Goal: Task Accomplishment & Management: Manage account settings

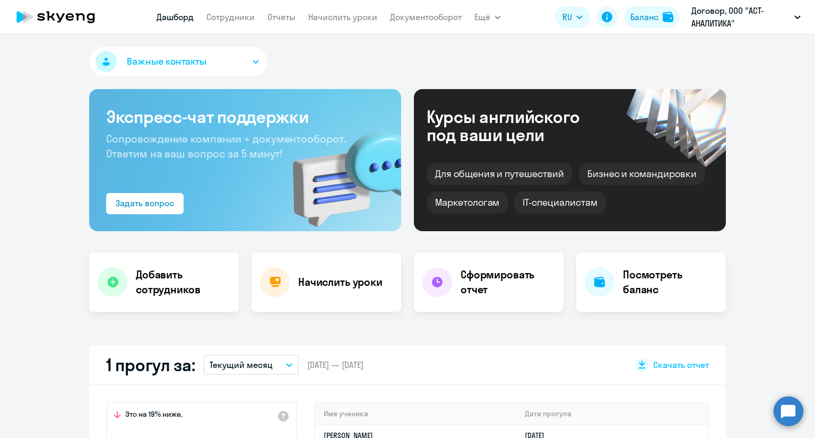
select select "30"
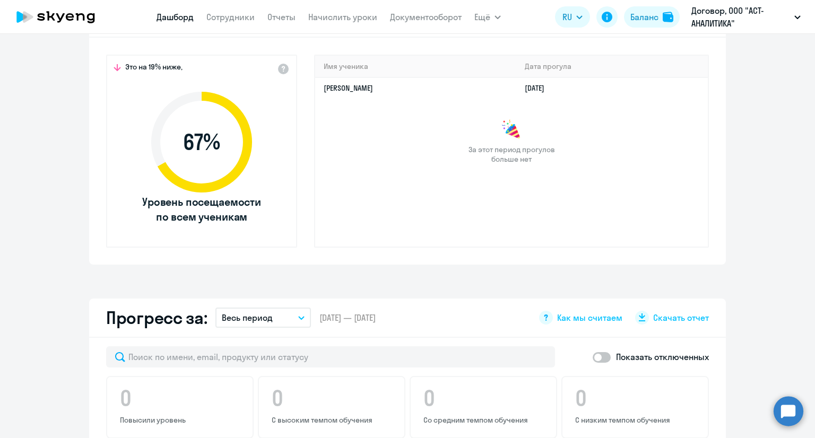
scroll to position [367, 0]
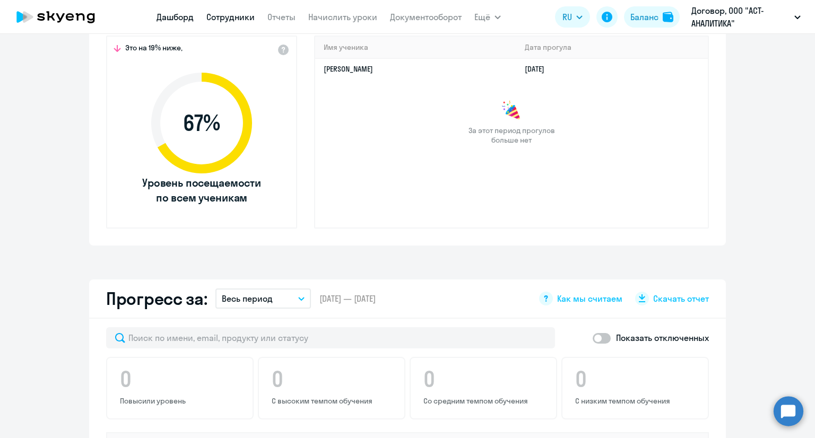
click at [243, 18] on link "Сотрудники" at bounding box center [230, 17] width 48 height 11
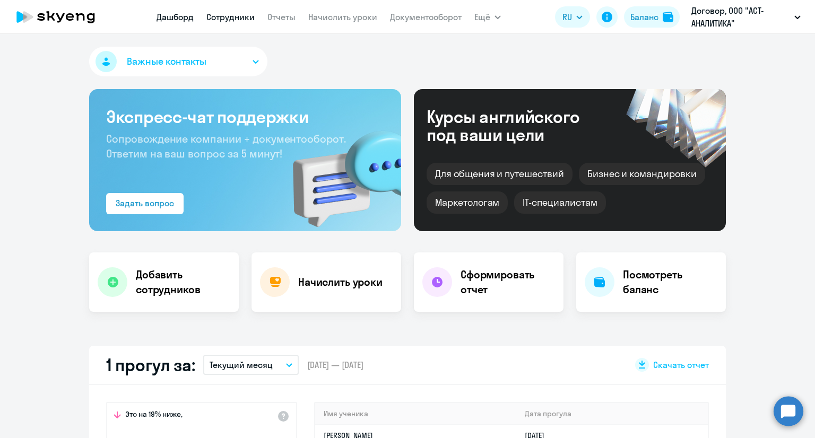
select select "30"
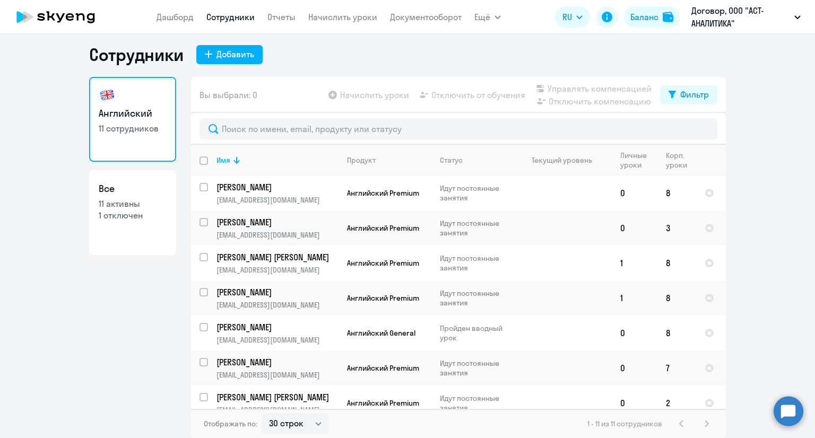
scroll to position [181, 0]
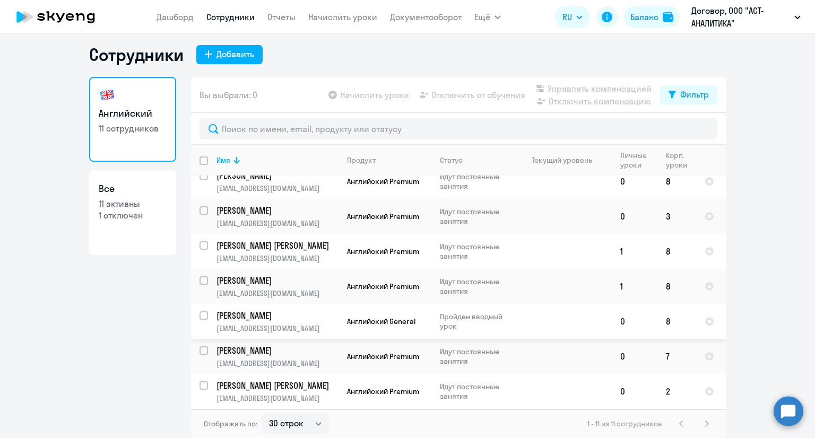
click at [440, 323] on p "Пройден вводный урок" at bounding box center [476, 321] width 73 height 19
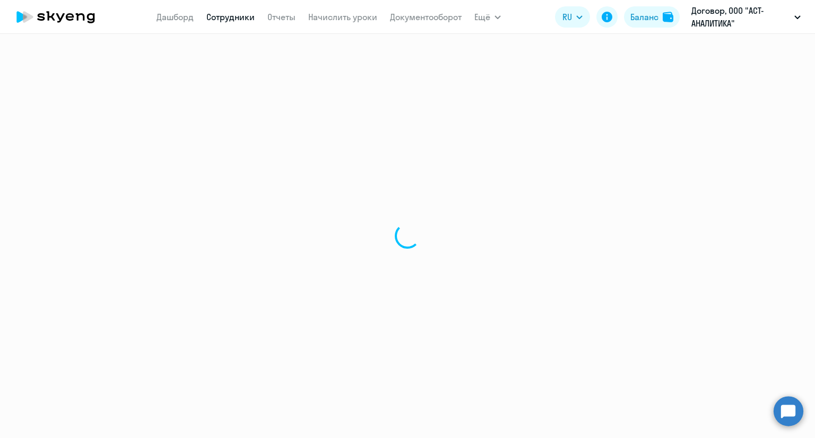
select select "english"
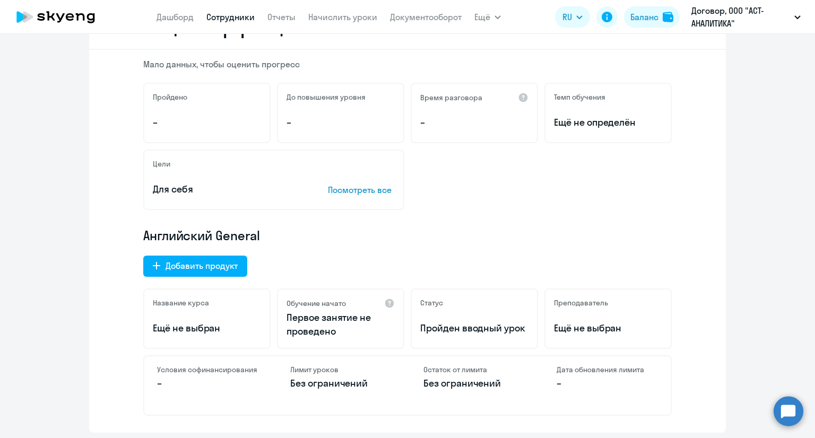
scroll to position [176, 0]
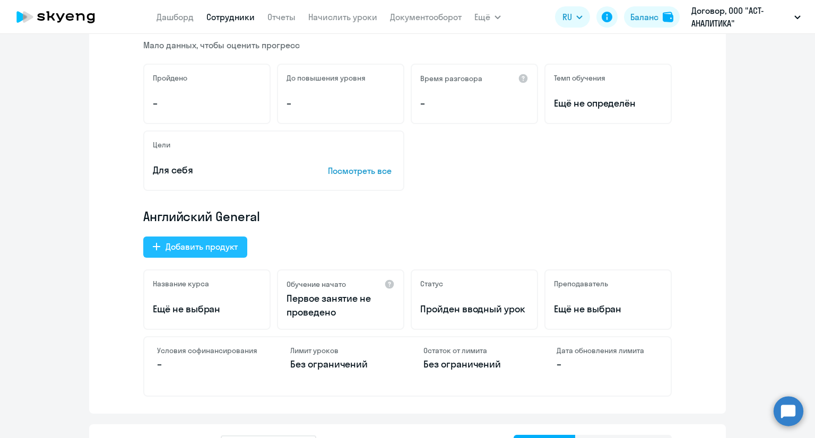
click at [212, 246] on div "Добавить продукт" at bounding box center [202, 246] width 72 height 13
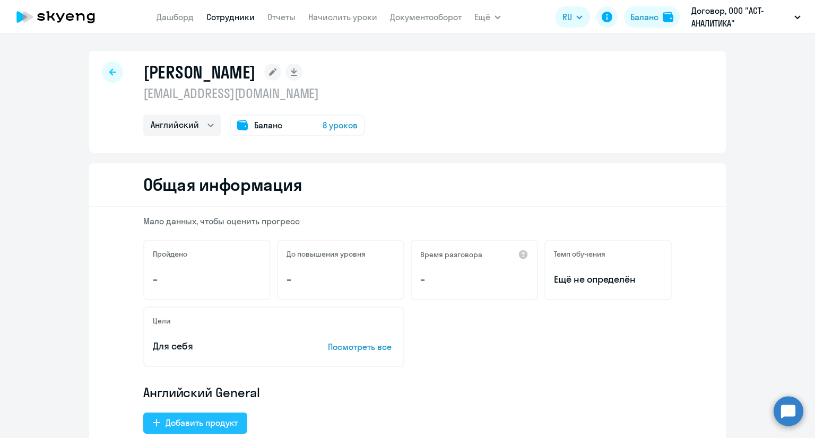
select select "english_adult_not_native_speaker_premium"
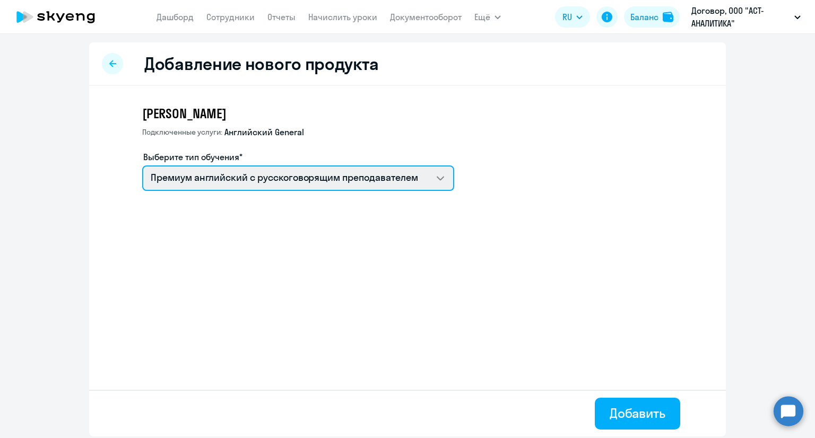
click at [274, 180] on select "Премиум английский с русскоговорящим преподавателем" at bounding box center [298, 178] width 312 height 25
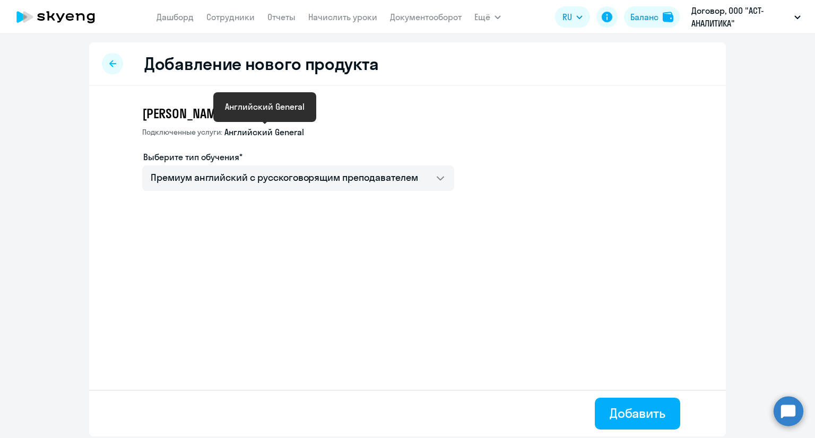
click at [269, 131] on span "Английский General" at bounding box center [264, 132] width 80 height 12
click at [255, 227] on div "[PERSON_NAME] услуги: [DEMOGRAPHIC_DATA] General Выберите тип обучения* Премиум…" at bounding box center [407, 176] width 637 height 180
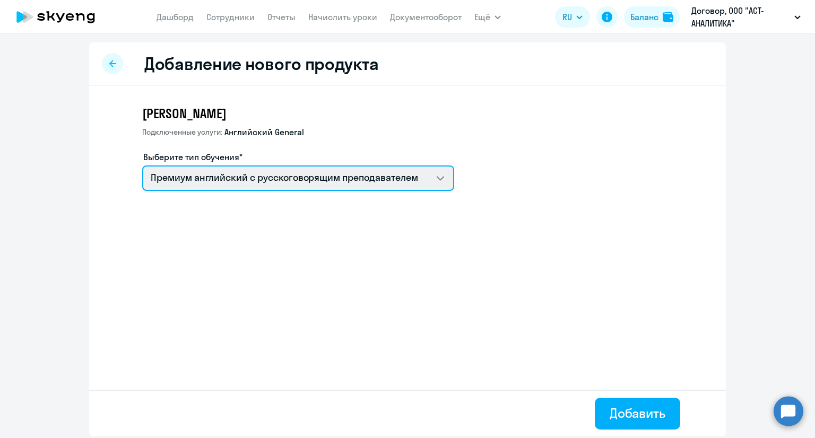
click at [256, 177] on select "Премиум английский с русскоговорящим преподавателем" at bounding box center [298, 178] width 312 height 25
click at [142, 166] on select "Премиум английский с русскоговорящим преподавателем" at bounding box center [298, 178] width 312 height 25
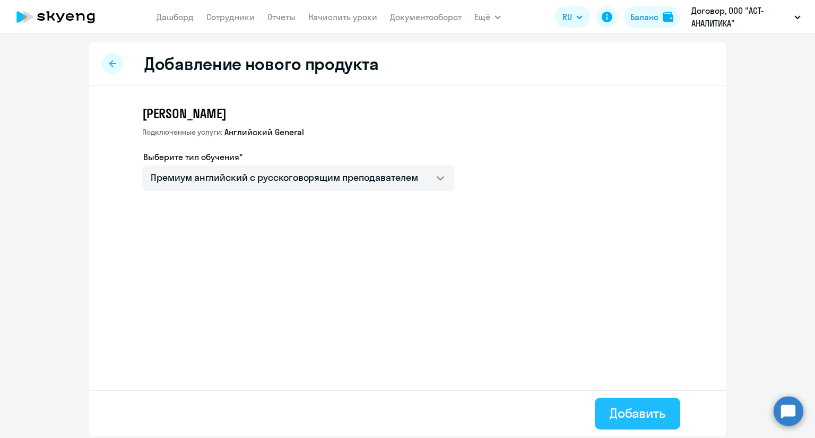
click at [634, 413] on div "Добавить" at bounding box center [638, 413] width 56 height 17
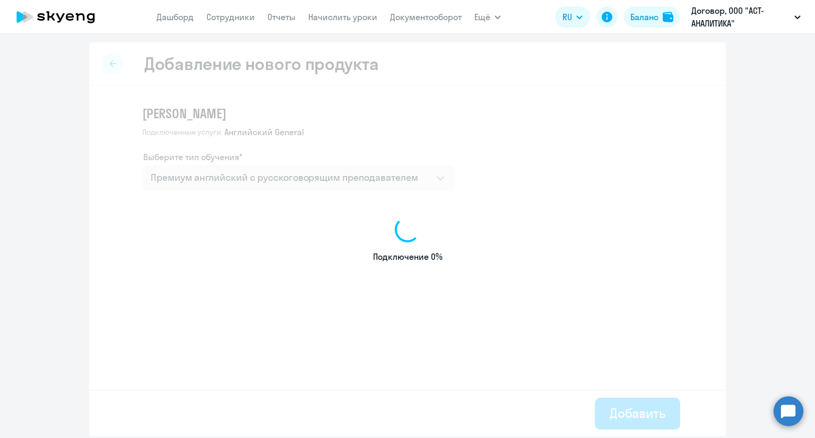
select select "english"
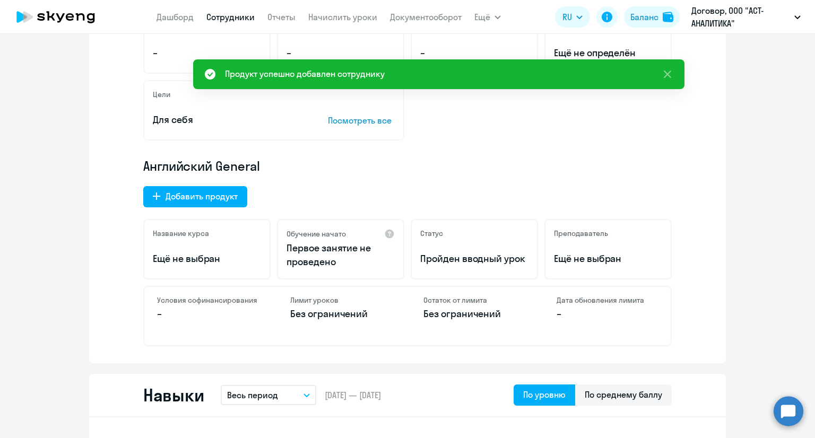
scroll to position [225, 0]
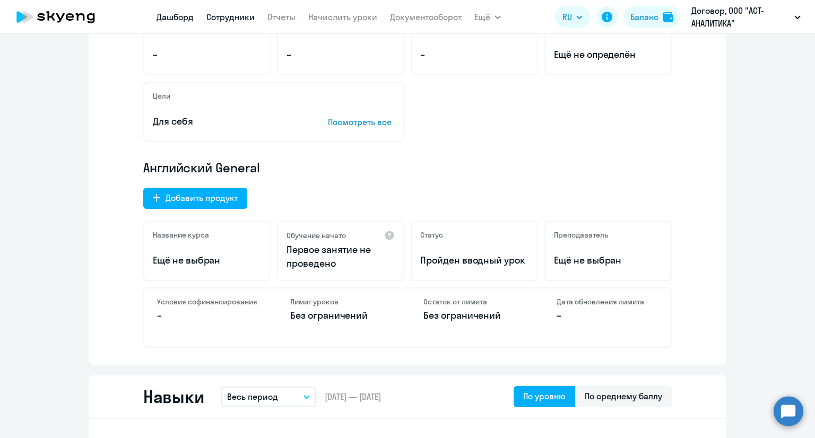
click at [182, 19] on link "Дашборд" at bounding box center [174, 17] width 37 height 11
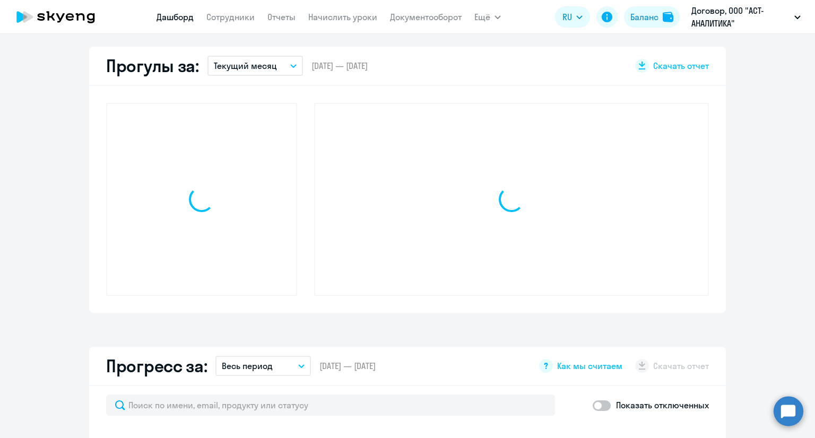
scroll to position [299, 0]
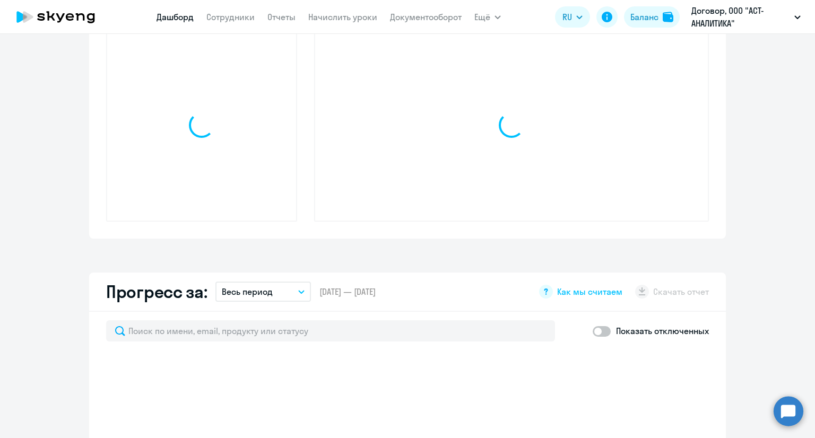
select select "30"
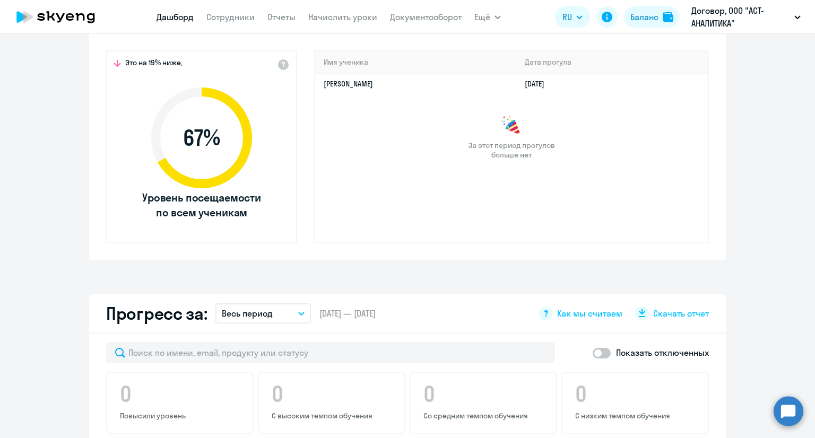
scroll to position [346, 0]
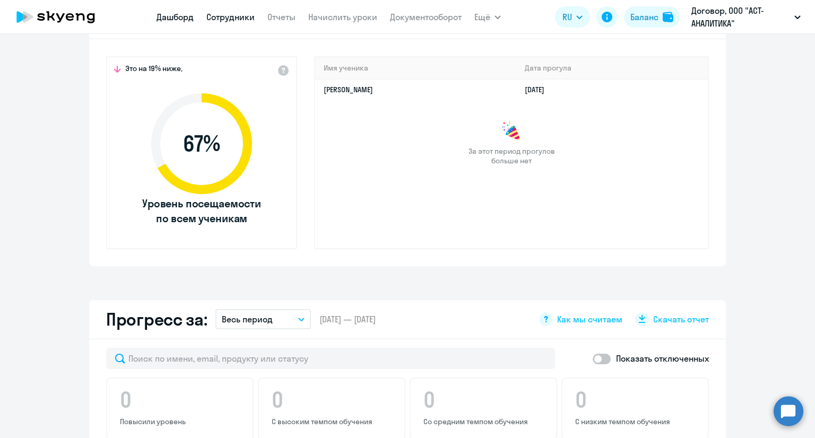
click at [233, 18] on link "Сотрудники" at bounding box center [230, 17] width 48 height 11
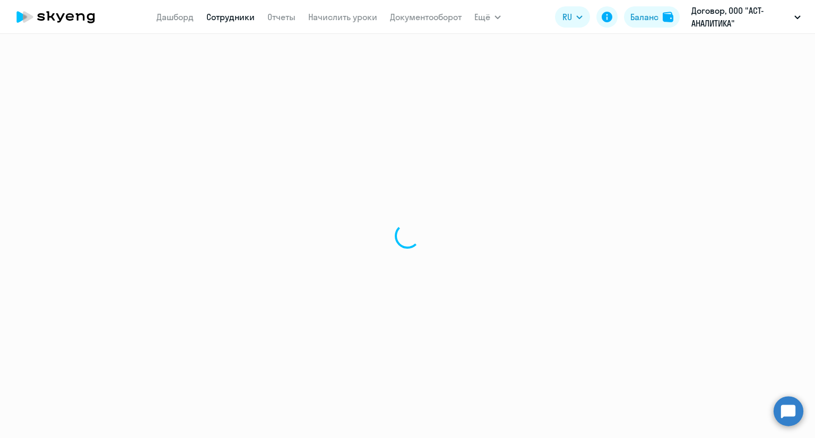
select select "30"
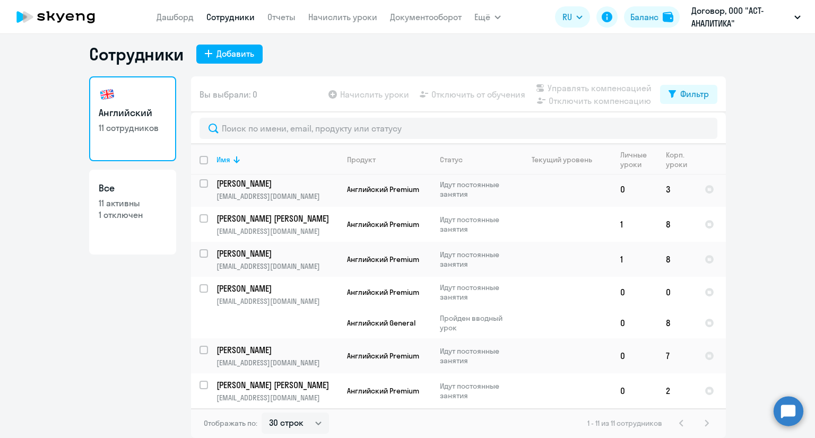
scroll to position [208, 0]
click at [705, 293] on div at bounding box center [710, 293] width 10 height 10
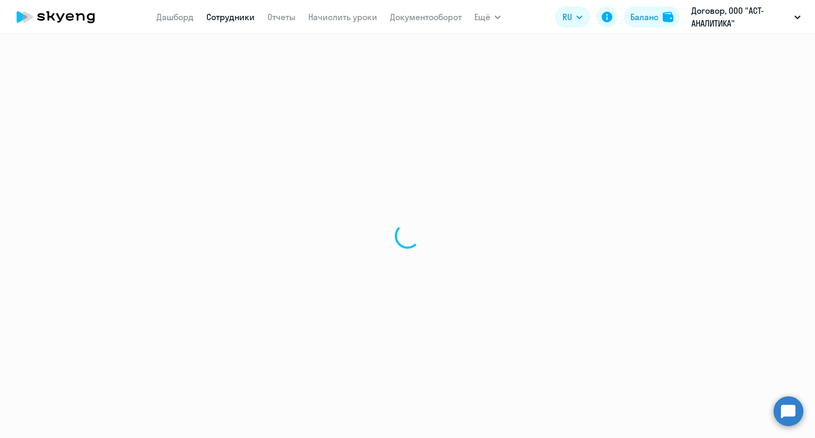
select select "english"
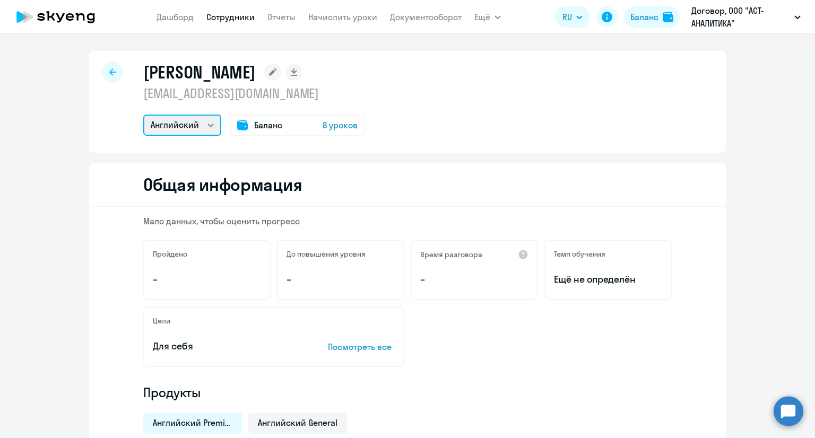
click at [204, 121] on select "Английский" at bounding box center [182, 125] width 78 height 21
click at [143, 115] on select "Английский" at bounding box center [182, 125] width 78 height 21
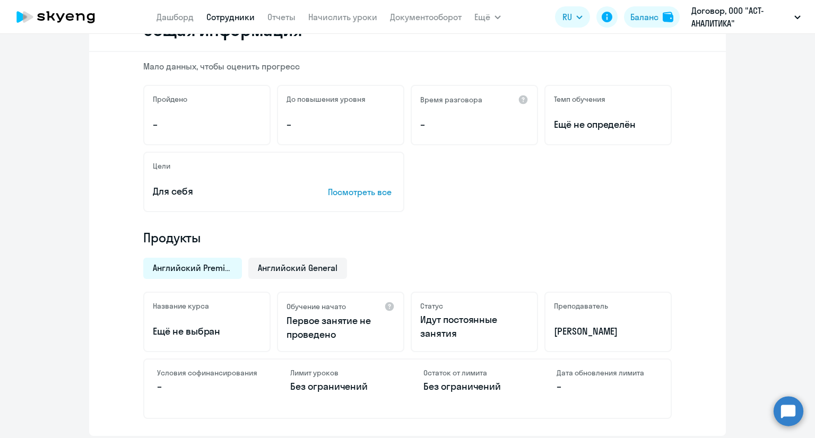
scroll to position [156, 0]
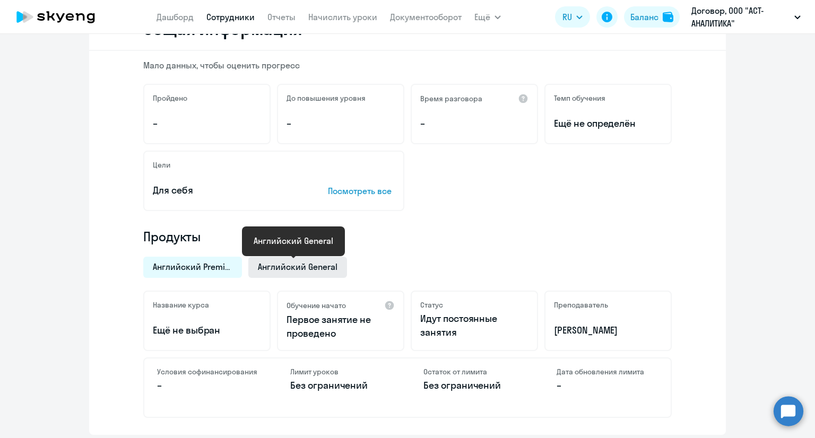
click at [284, 265] on span "Английский General" at bounding box center [298, 267] width 80 height 12
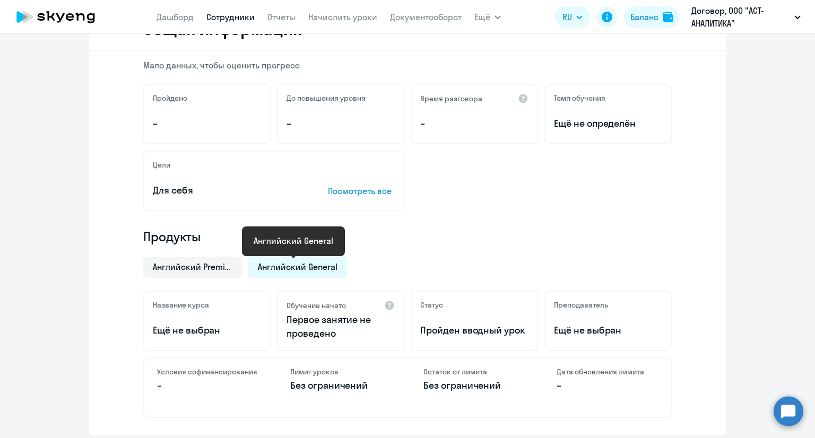
click at [284, 265] on span "Английский General" at bounding box center [298, 267] width 80 height 12
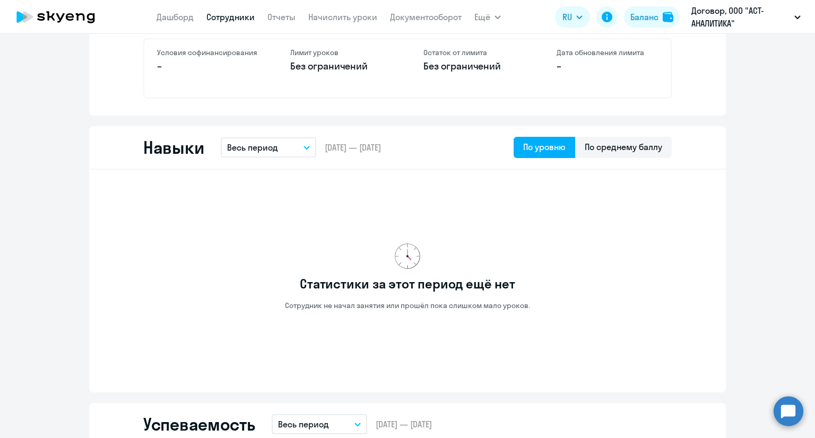
scroll to position [456, 0]
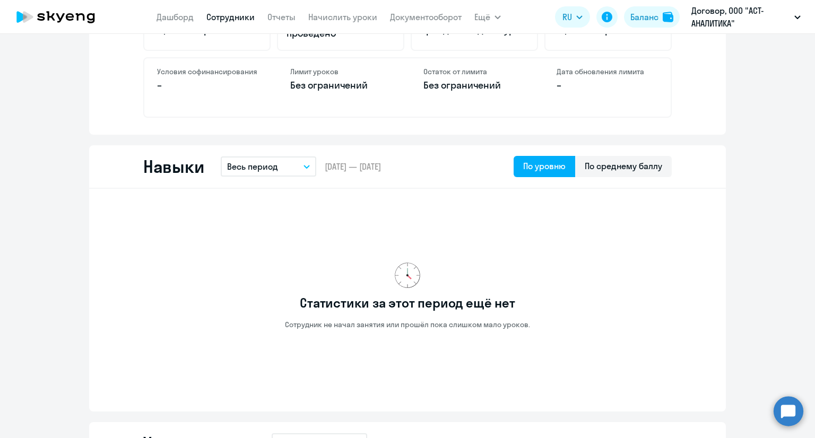
click at [259, 224] on div "Статистики за этот период ещё нет Сотрудник не начал занятия или прошёл пока сл…" at bounding box center [407, 295] width 528 height 197
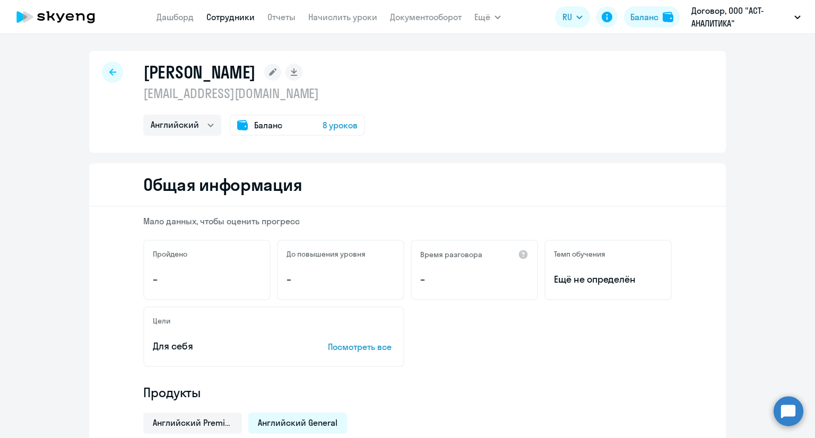
scroll to position [0, 0]
click at [109, 64] on div at bounding box center [112, 72] width 21 height 21
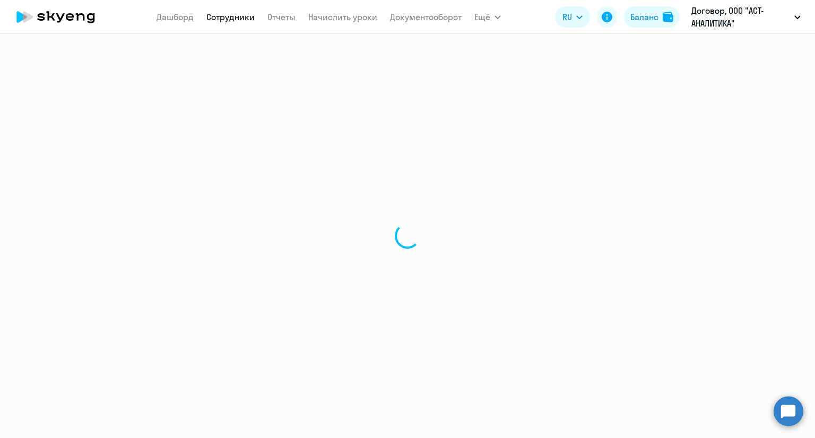
select select "30"
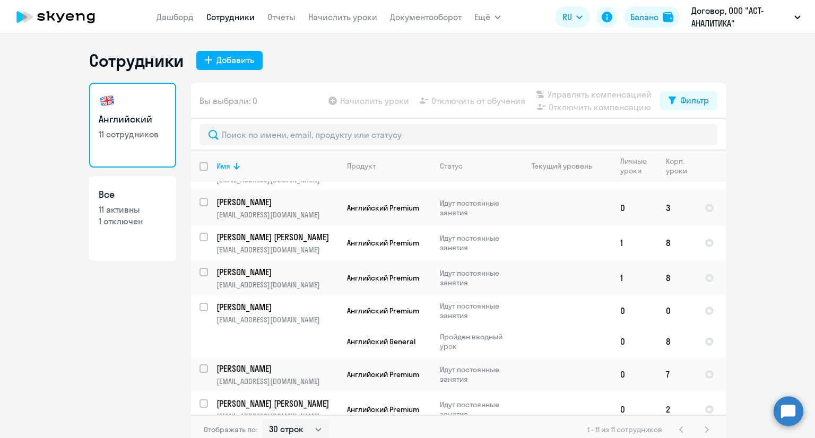
scroll to position [195, 0]
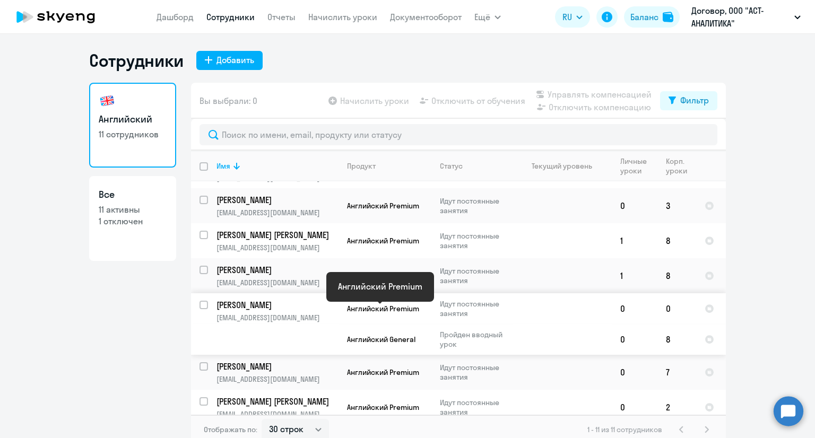
click at [364, 311] on span "Английский Premium" at bounding box center [383, 309] width 72 height 10
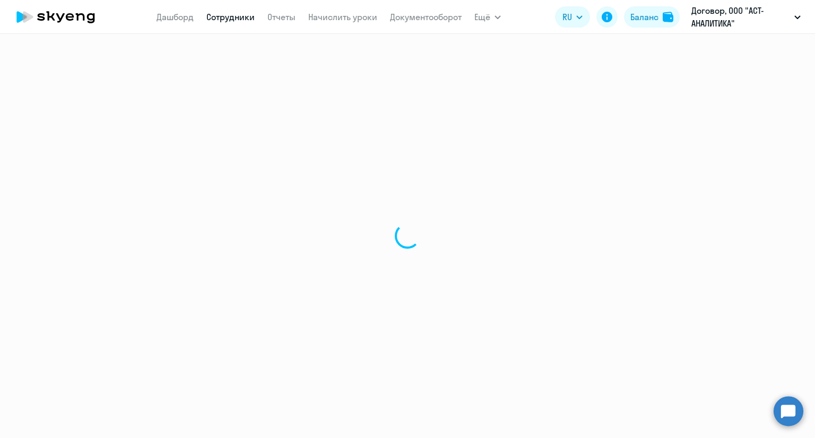
select select "english"
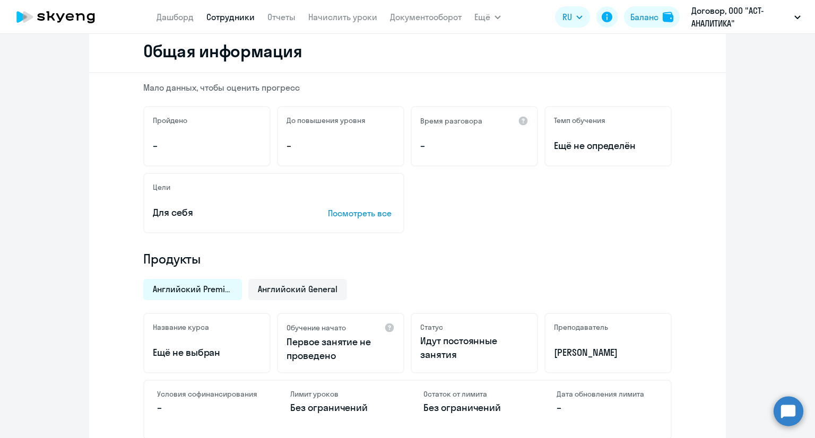
scroll to position [135, 0]
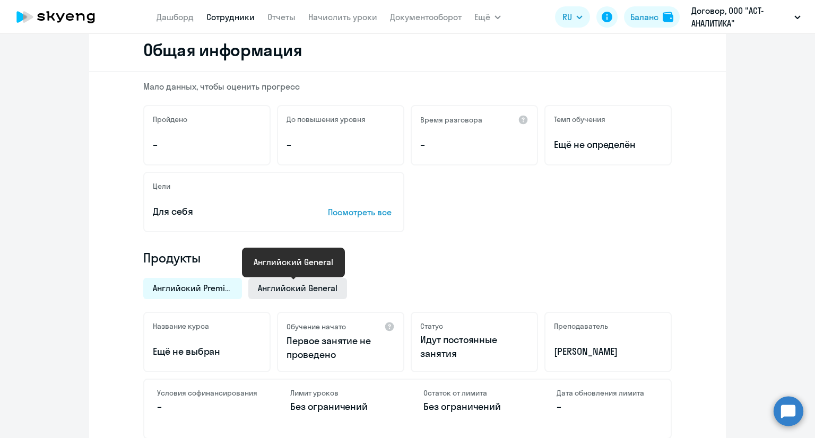
click at [289, 291] on span "Английский General" at bounding box center [298, 288] width 80 height 12
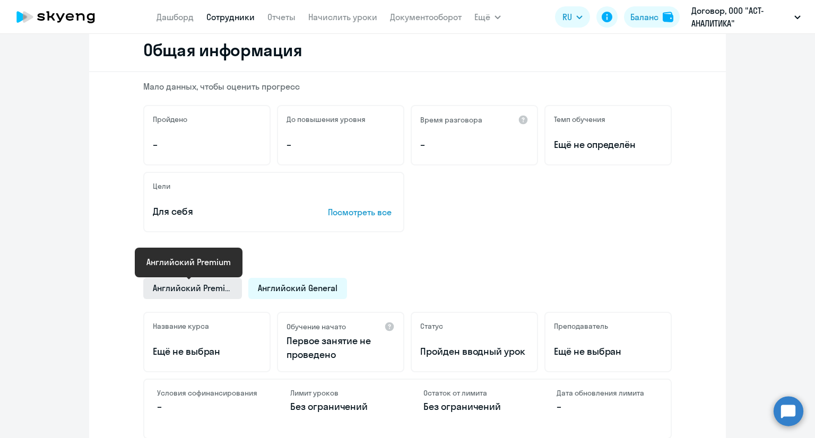
click at [214, 286] on span "Английский Premium" at bounding box center [193, 288] width 80 height 12
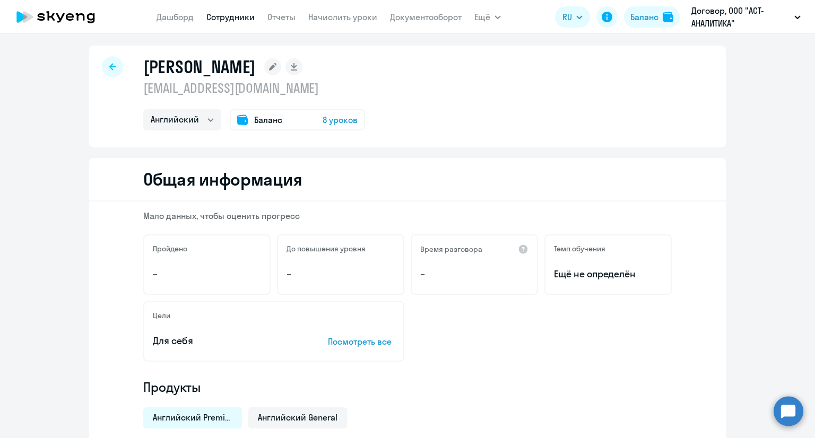
scroll to position [0, 0]
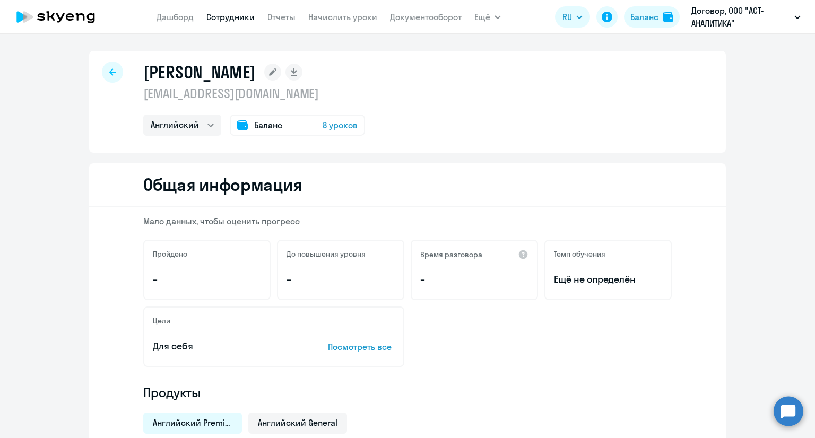
click at [110, 71] on icon at bounding box center [112, 71] width 7 height 7
select select "30"
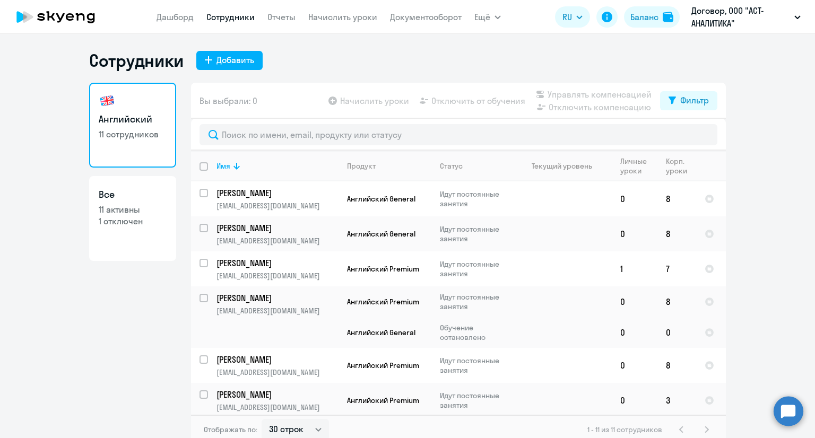
click at [388, 103] on app-table-action-button "Начислить уроки" at bounding box center [367, 100] width 83 height 13
click at [362, 21] on link "Начислить уроки" at bounding box center [342, 17] width 69 height 11
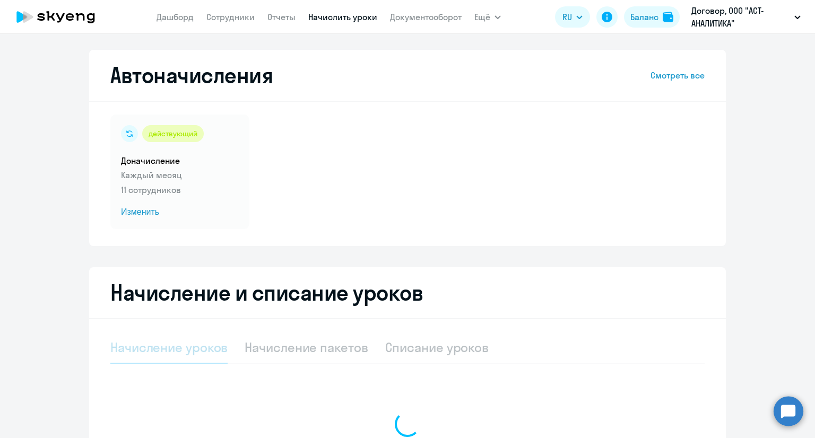
select select "10"
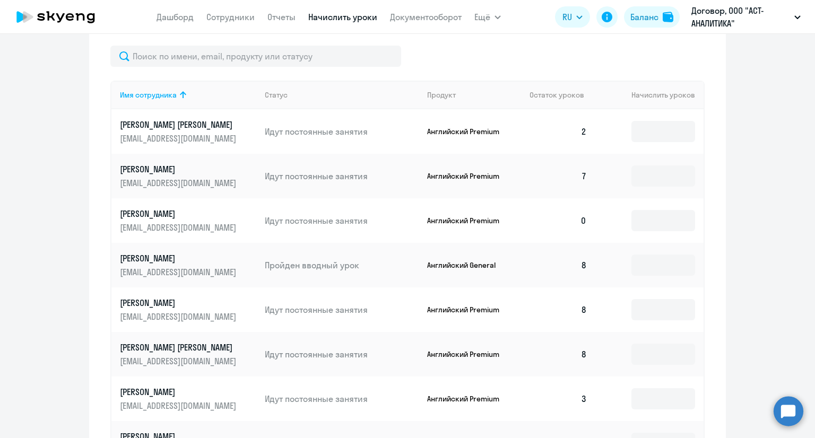
scroll to position [606, 0]
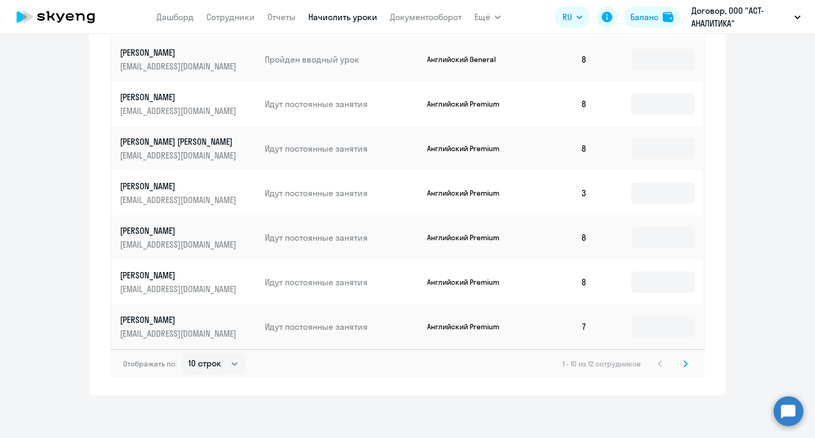
click at [683, 378] on div "Начисление и списание уроков Начисление уроков Начисление пакетов Списание урок…" at bounding box center [407, 29] width 637 height 734
click at [682, 358] on svg-icon at bounding box center [685, 364] width 13 height 13
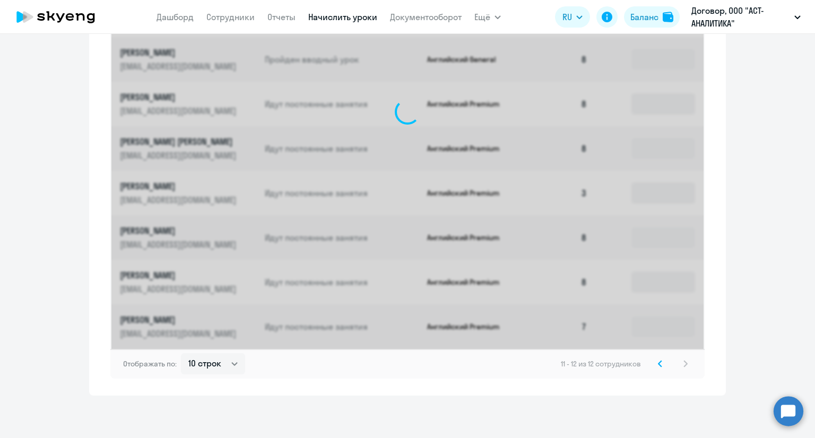
scroll to position [291, 0]
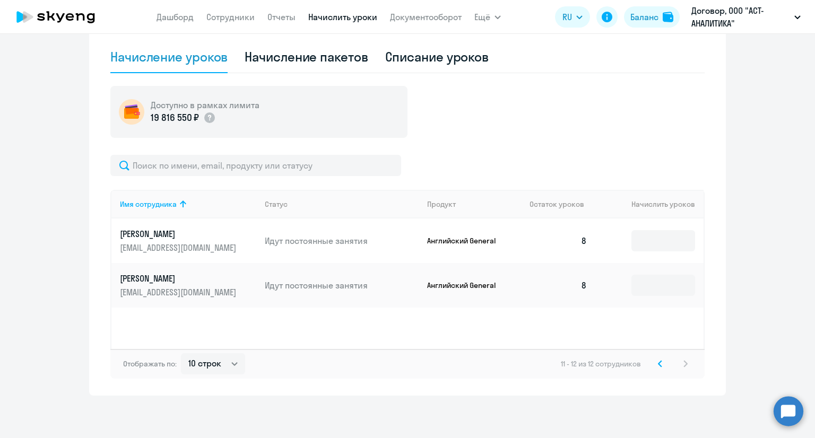
click at [658, 363] on icon at bounding box center [659, 364] width 3 height 6
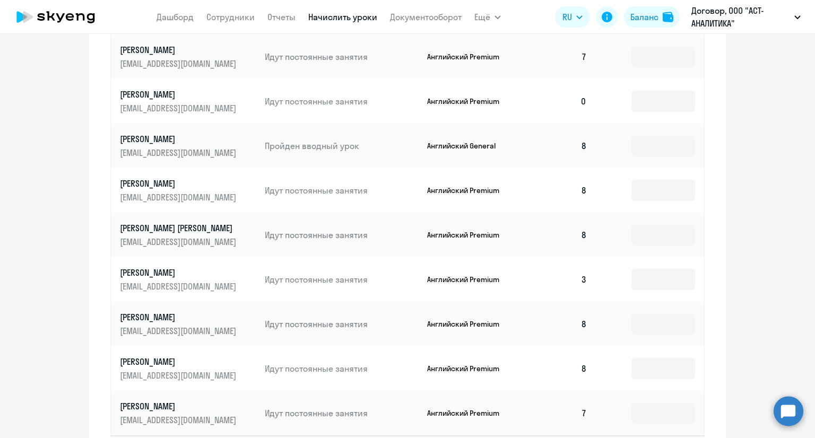
scroll to position [517, 0]
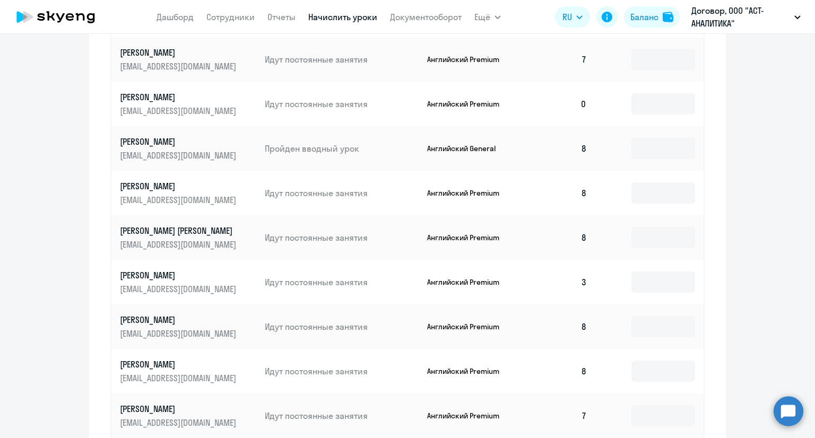
click at [476, 151] on p "Английский General" at bounding box center [467, 149] width 80 height 10
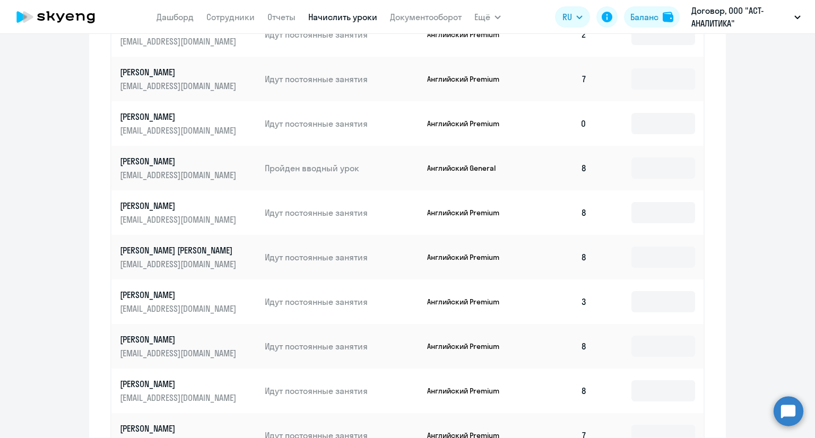
scroll to position [469, 0]
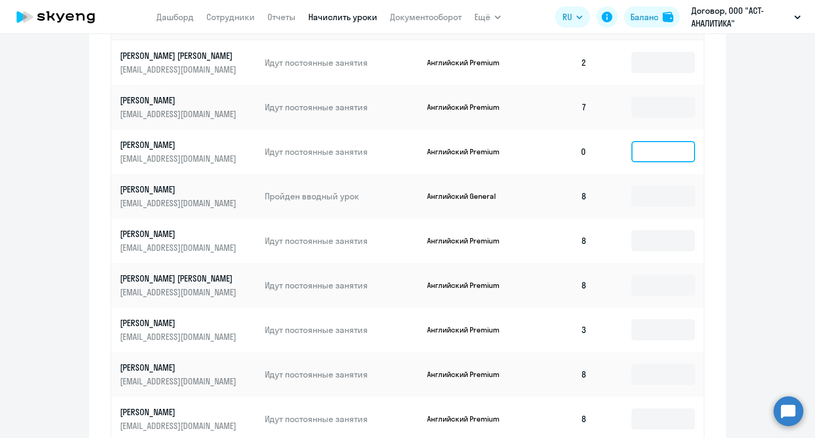
click at [643, 146] on input at bounding box center [663, 151] width 64 height 21
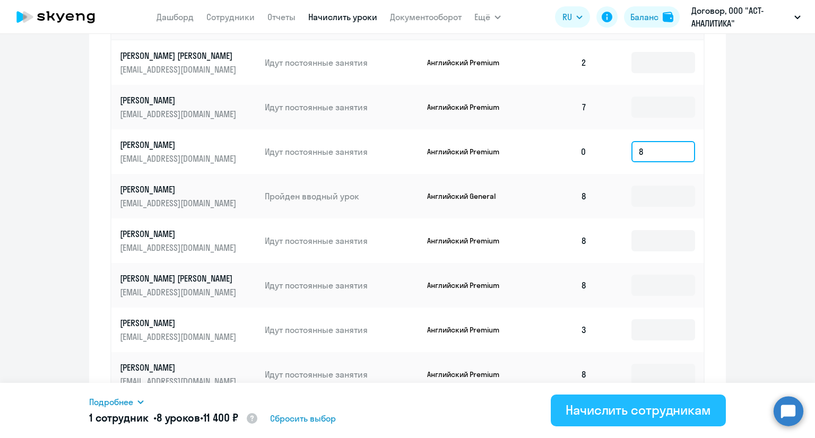
type input "8"
click at [597, 412] on div "Начислить сотрудникам" at bounding box center [638, 410] width 145 height 17
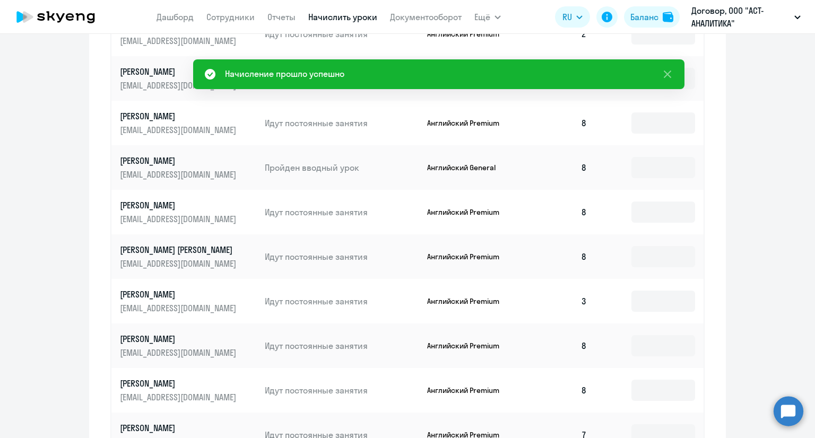
scroll to position [497, 0]
click at [640, 166] on input at bounding box center [663, 168] width 64 height 21
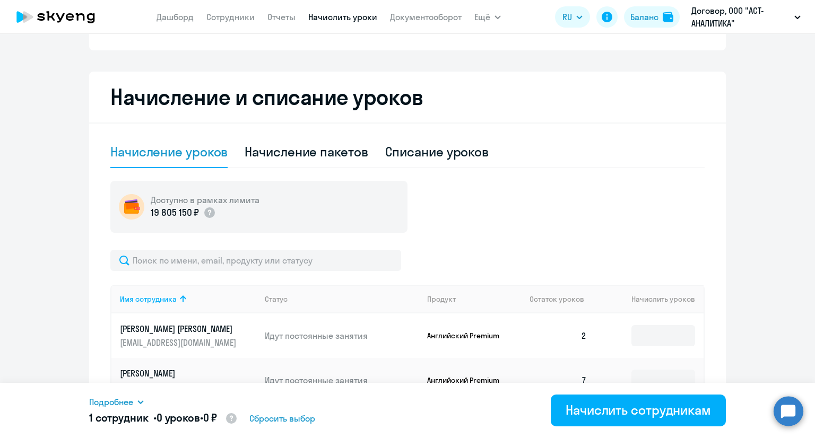
scroll to position [188, 0]
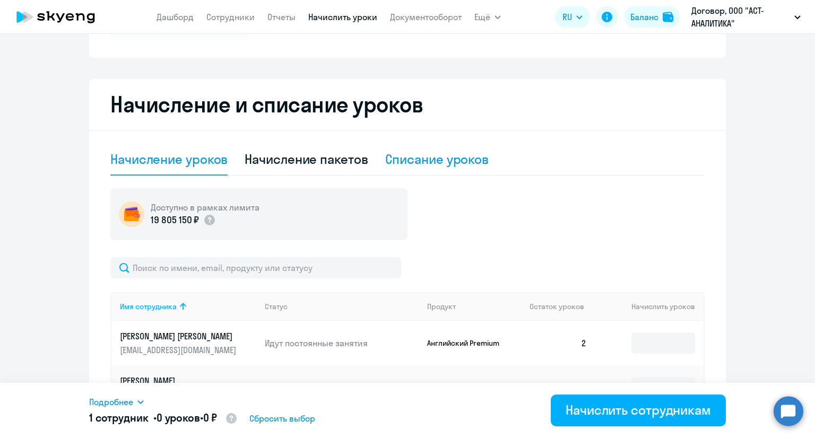
type input "0"
click at [454, 155] on div "Списание уроков" at bounding box center [437, 159] width 104 height 17
select select "10"
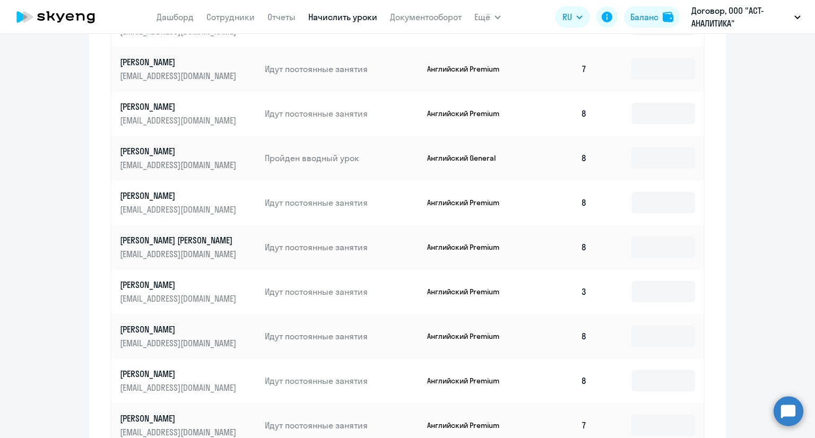
scroll to position [435, 0]
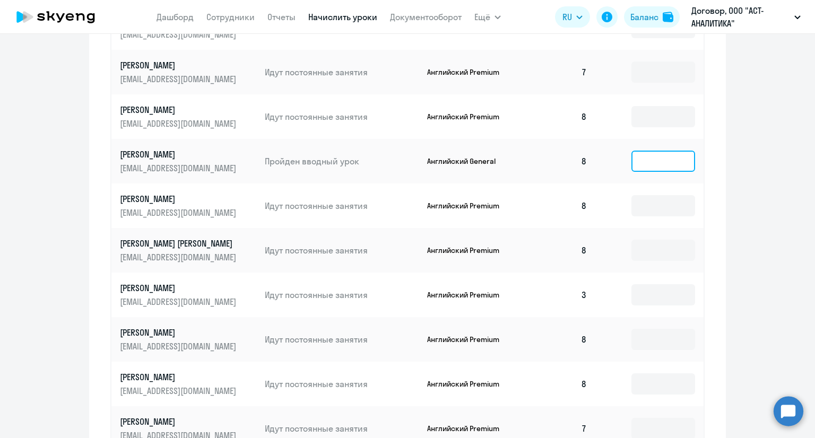
click at [654, 154] on input at bounding box center [663, 161] width 64 height 21
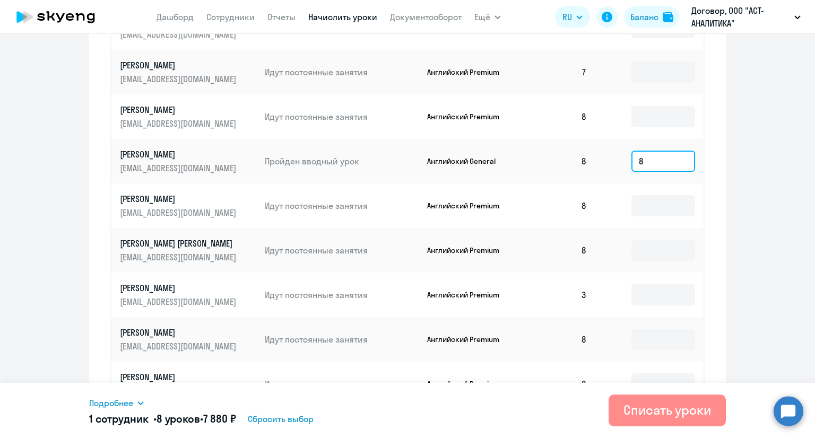
type input "8"
click at [636, 414] on div "Списать уроки" at bounding box center [667, 410] width 88 height 17
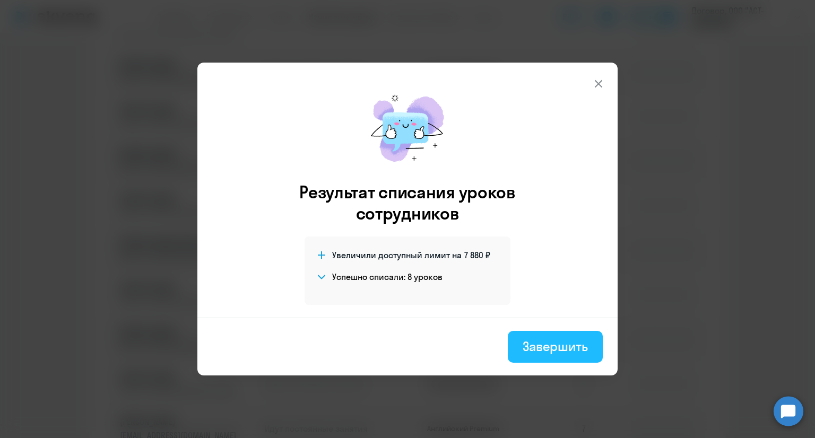
click at [564, 356] on button "Завершить" at bounding box center [555, 347] width 95 height 32
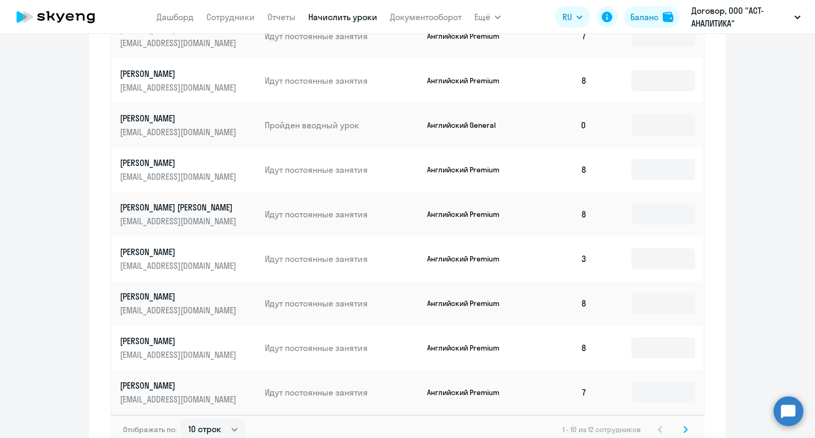
scroll to position [463, 0]
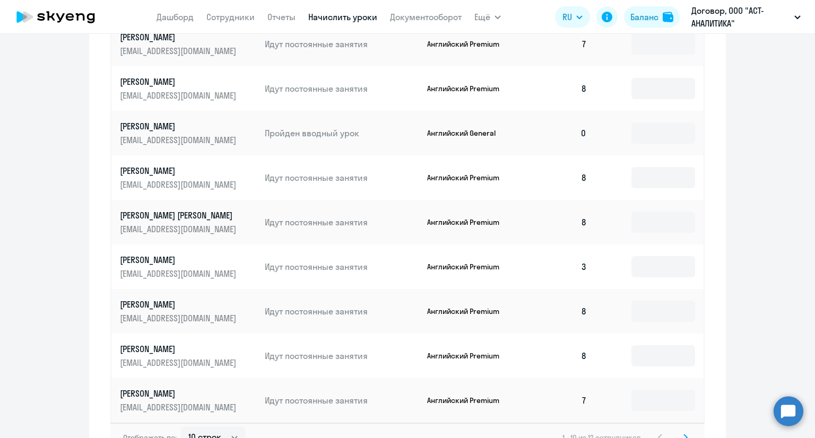
click at [186, 127] on p "[PERSON_NAME]" at bounding box center [179, 126] width 119 height 12
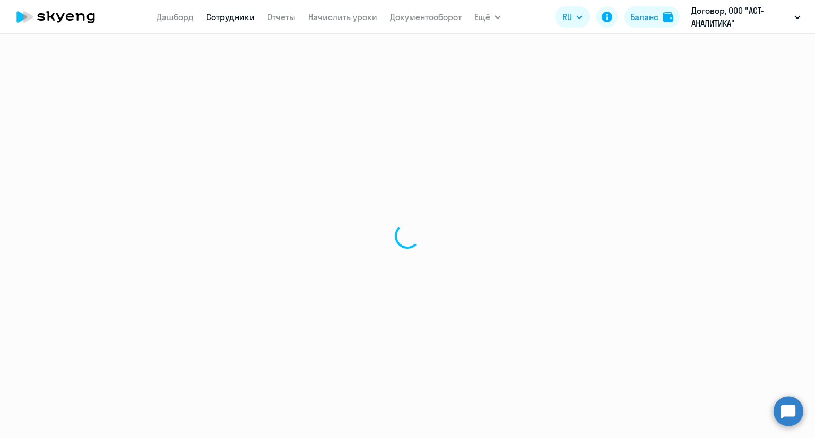
select select "english"
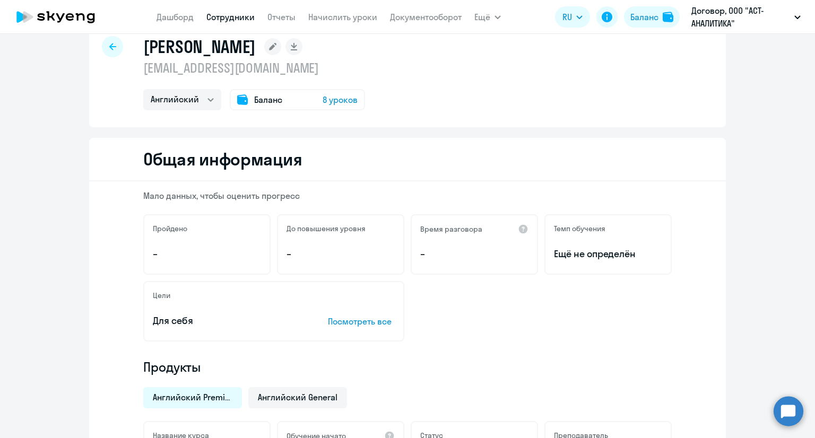
scroll to position [27, 0]
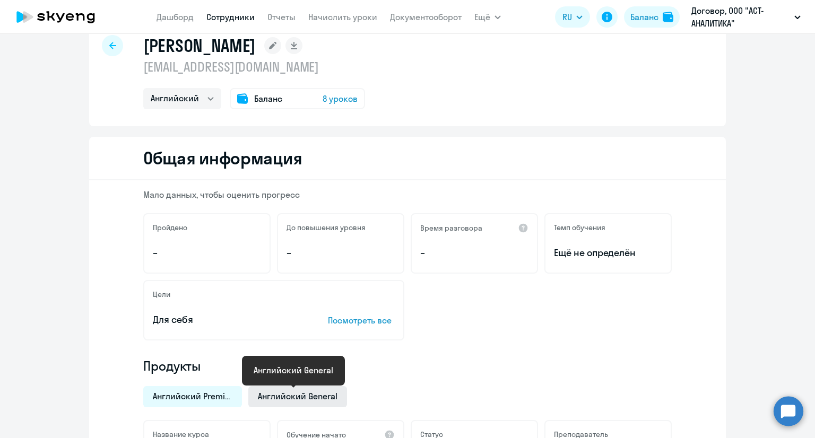
click at [307, 398] on span "Английский General" at bounding box center [298, 396] width 80 height 12
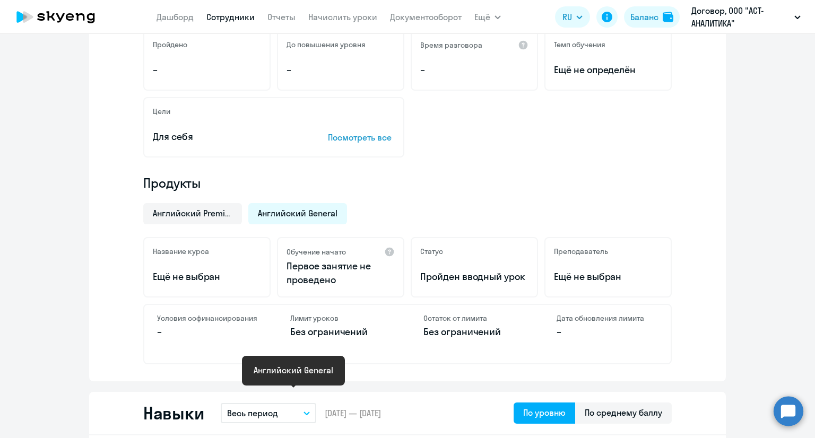
scroll to position [210, 0]
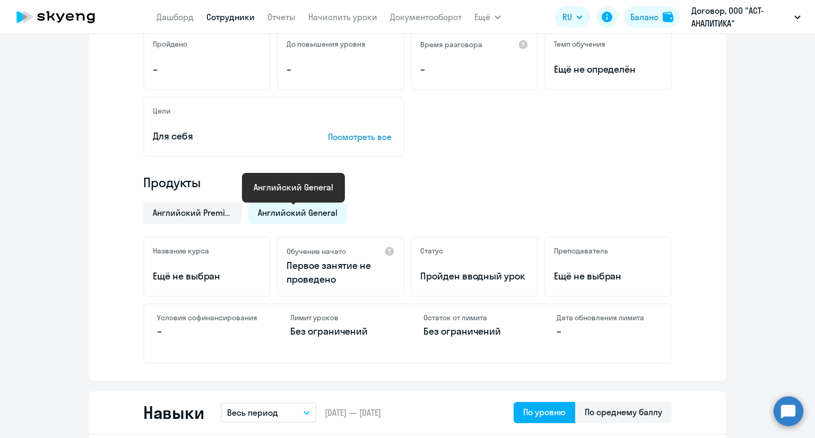
click at [300, 211] on span "Английский General" at bounding box center [298, 213] width 80 height 12
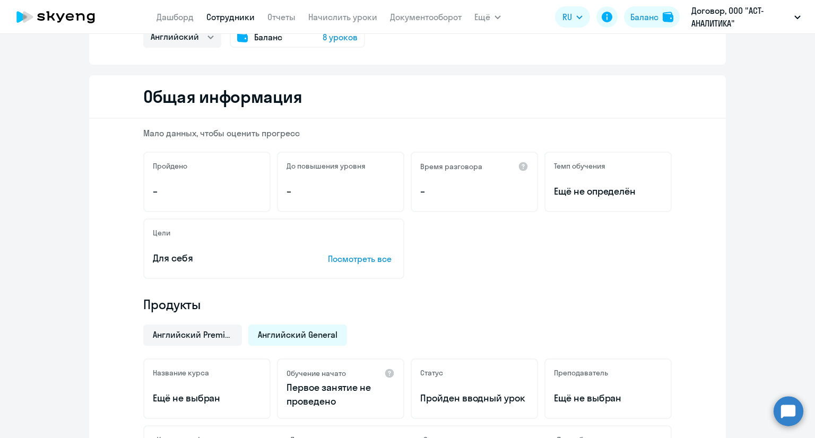
scroll to position [0, 0]
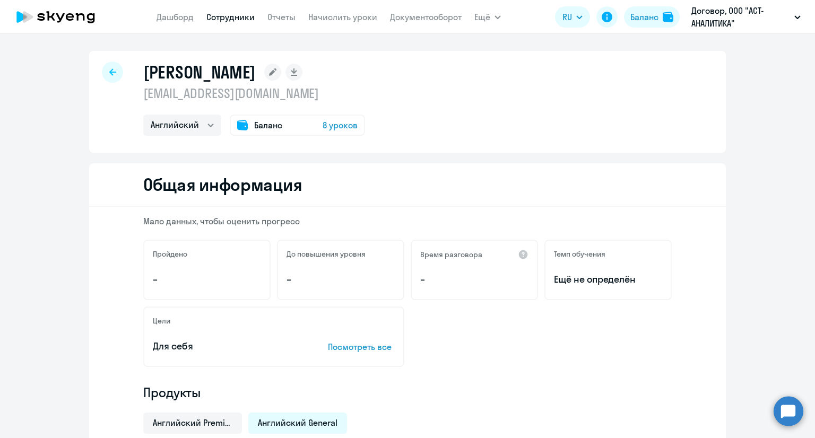
click at [110, 74] on icon at bounding box center [112, 71] width 7 height 7
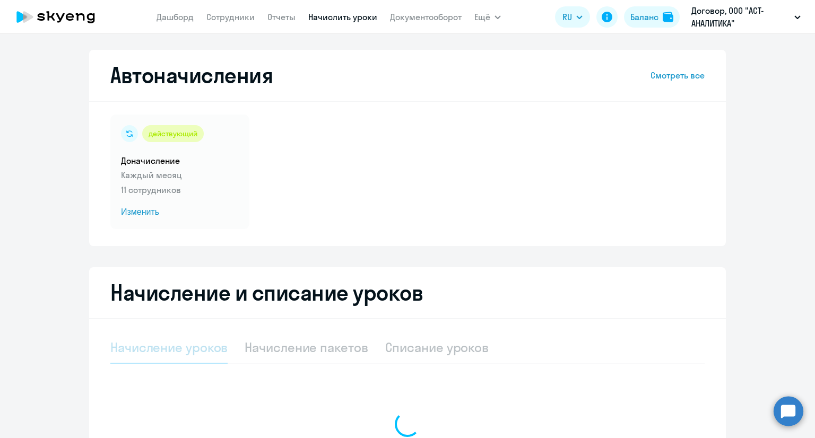
select select "10"
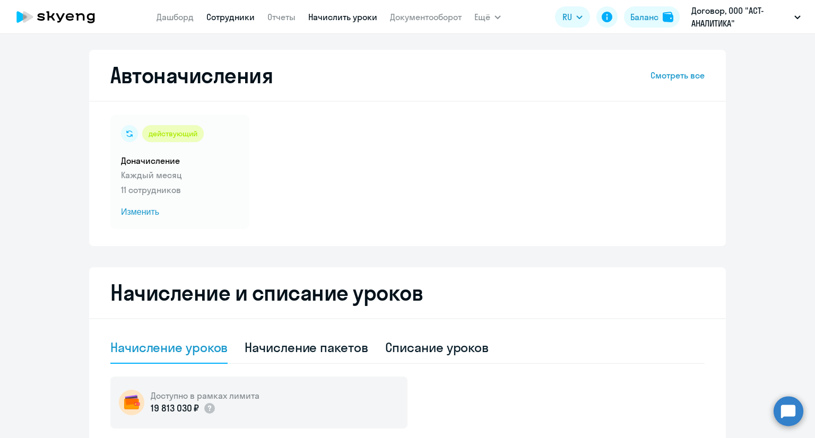
click at [228, 17] on link "Сотрудники" at bounding box center [230, 17] width 48 height 11
select select "30"
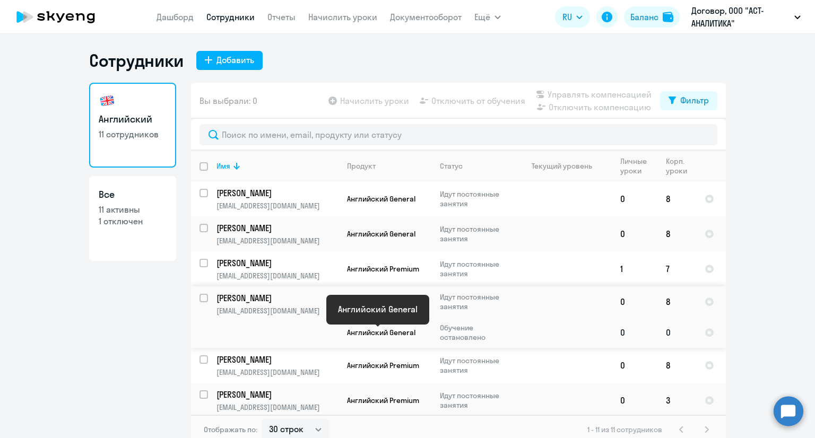
click at [404, 332] on span "Английский General" at bounding box center [381, 333] width 68 height 10
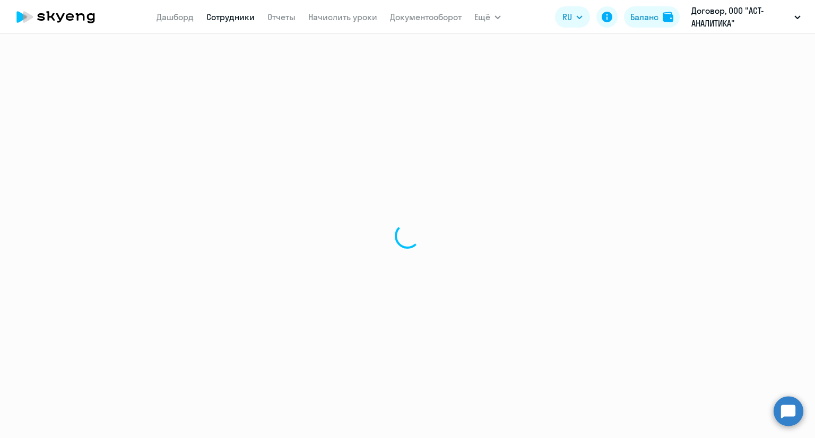
select select "english"
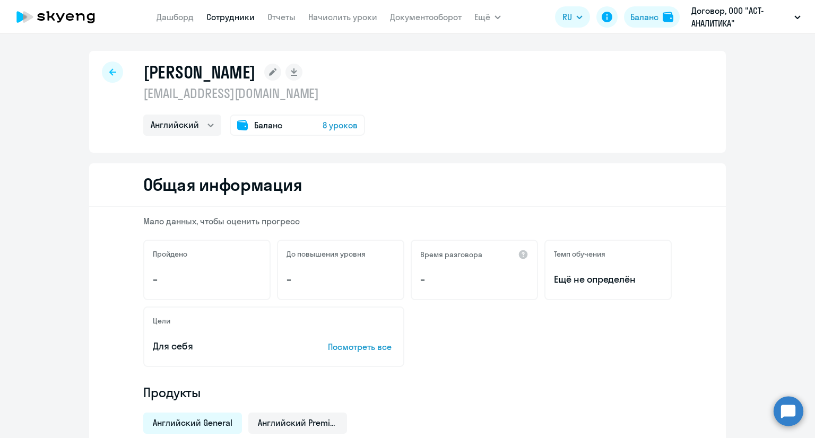
select select "30"
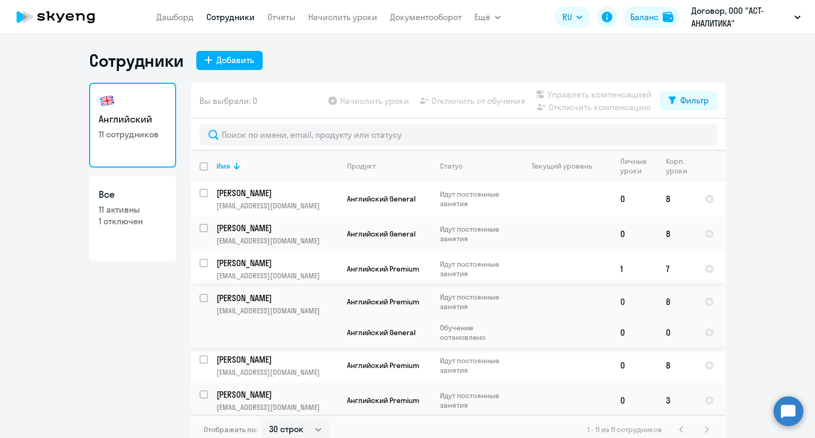
click at [199, 299] on input "select row 22561325" at bounding box center [209, 304] width 21 height 21
checkbox input "true"
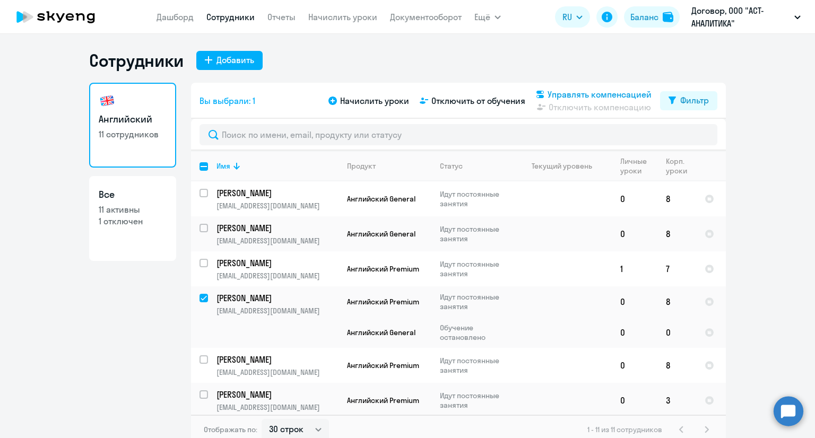
click at [624, 94] on span "Управлять компенсацией" at bounding box center [599, 94] width 104 height 13
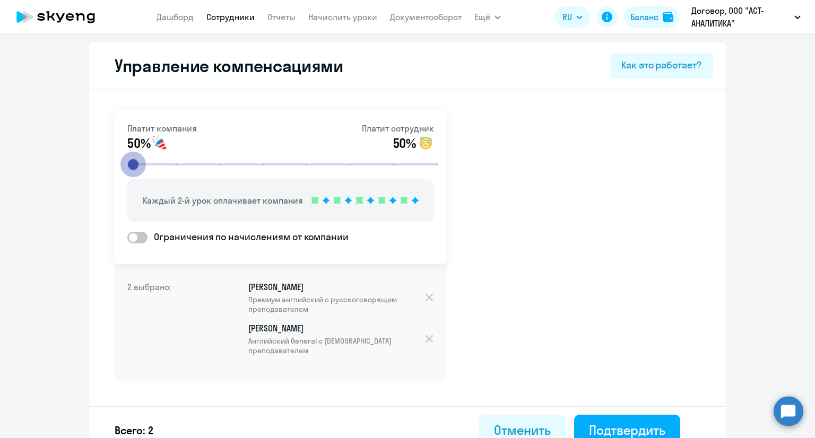
drag, startPoint x: 259, startPoint y: 169, endPoint x: 98, endPoint y: 164, distance: 161.3
type input "1"
click at [120, 164] on input "range" at bounding box center [284, 164] width 329 height 23
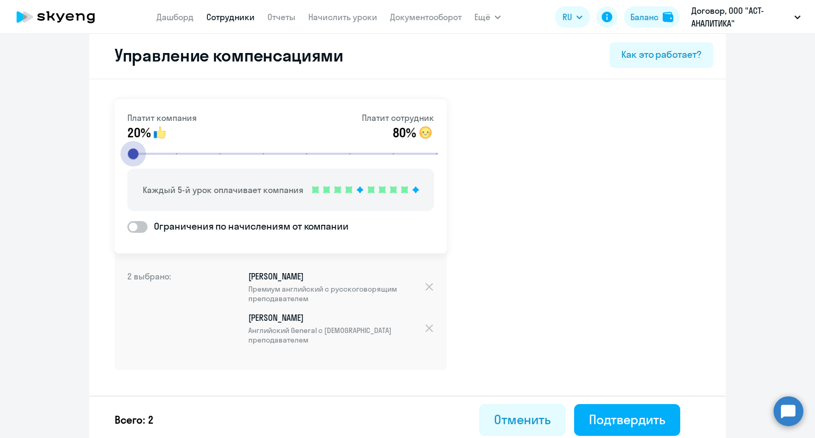
scroll to position [15, 0]
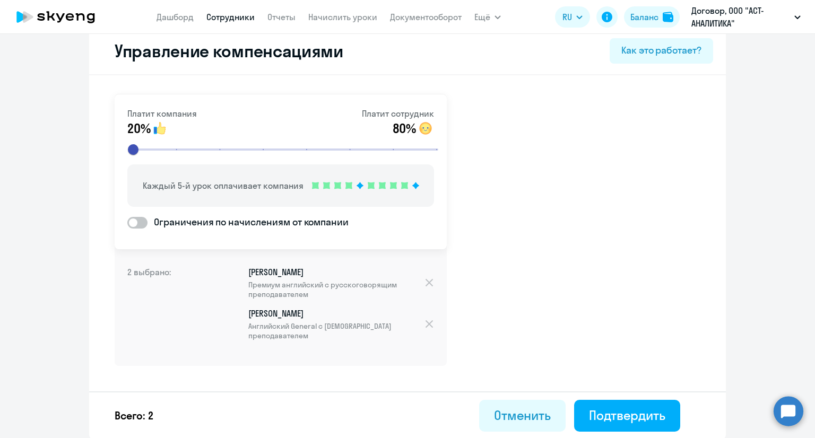
click at [431, 324] on div "2 выбрано: [PERSON_NAME] Премиум [DEMOGRAPHIC_DATA] с русскоговорящим преподава…" at bounding box center [281, 305] width 332 height 121
click at [424, 323] on div at bounding box center [429, 324] width 10 height 12
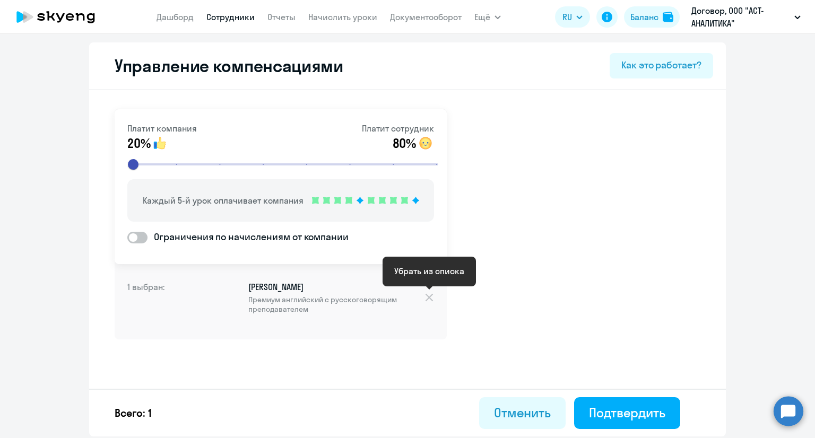
click at [430, 294] on div at bounding box center [429, 298] width 10 height 12
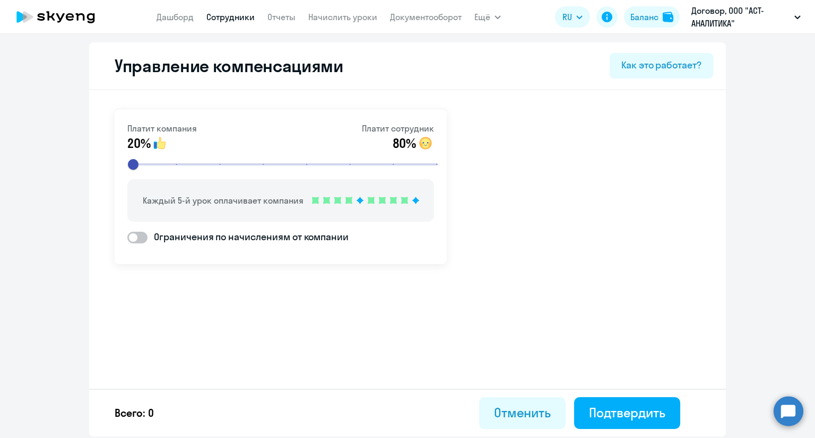
select select "30"
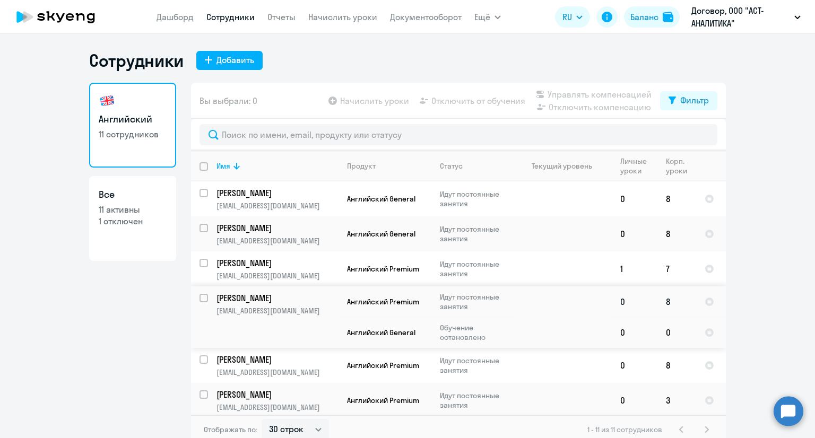
click at [199, 298] on input "select row 22561325" at bounding box center [209, 304] width 21 height 21
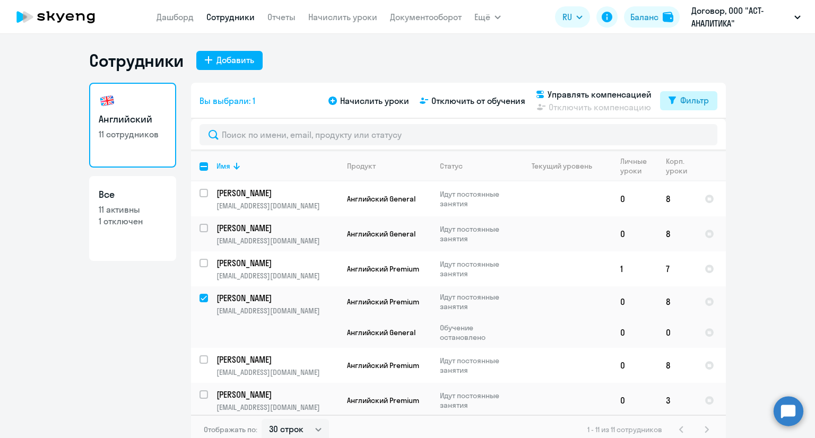
click at [680, 99] on div "Фильтр" at bounding box center [694, 100] width 29 height 13
click at [83, 301] on ng-component "Сотрудники Добавить Английский 11 сотрудников Все 11 активны 1 отключен Вы выбр…" at bounding box center [407, 247] width 815 height 395
click at [203, 299] on input "deselect row 22561325" at bounding box center [209, 304] width 21 height 21
checkbox input "false"
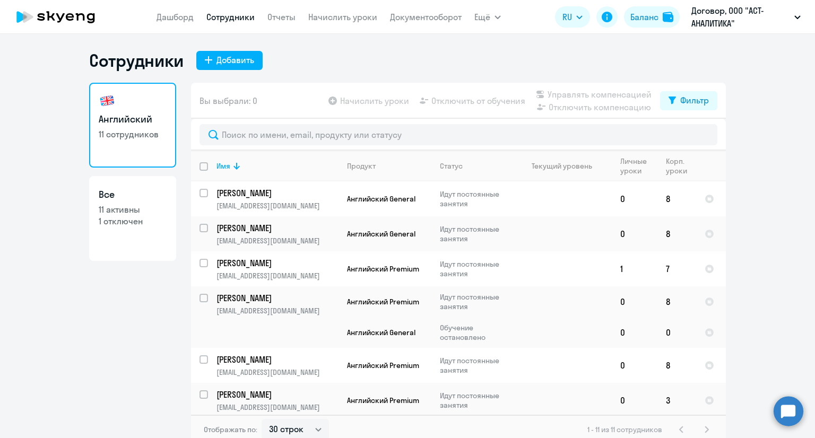
click at [119, 345] on div "Английский 11 сотрудников Все 11 активны 1 отключен" at bounding box center [132, 260] width 87 height 355
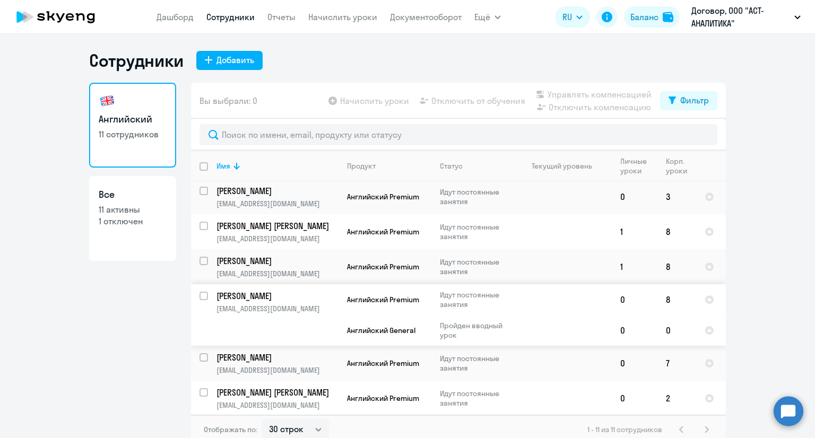
scroll to position [208, 0]
click at [755, 302] on ng-component "Сотрудники Добавить Английский 11 сотрудников Все 11 активны 1 отключен Вы выбр…" at bounding box center [407, 247] width 815 height 395
click at [108, 338] on div "Английский 11 сотрудников Все 11 активны 1 отключен" at bounding box center [132, 260] width 87 height 355
click at [199, 389] on input "select row 38050445" at bounding box center [209, 397] width 21 height 21
checkbox input "true"
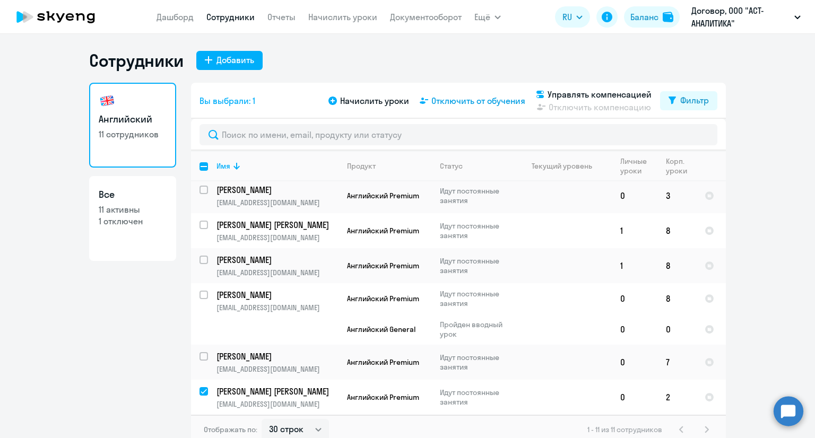
click at [454, 101] on span "Отключить от обучения" at bounding box center [478, 100] width 94 height 13
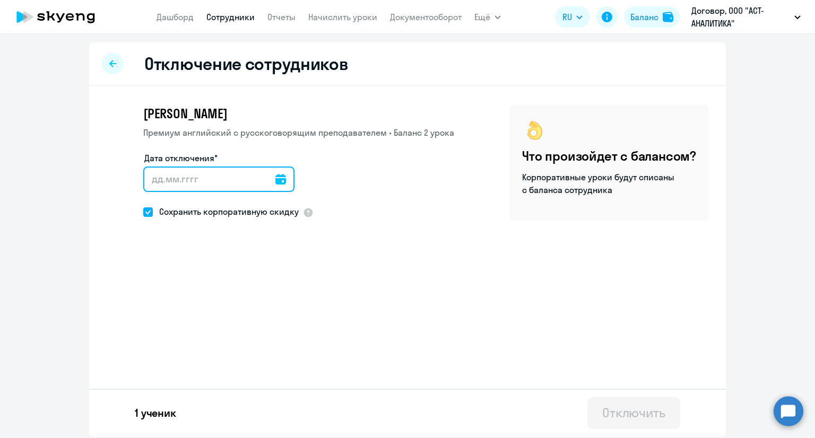
click at [208, 179] on input "Дата отключения*" at bounding box center [218, 179] width 151 height 25
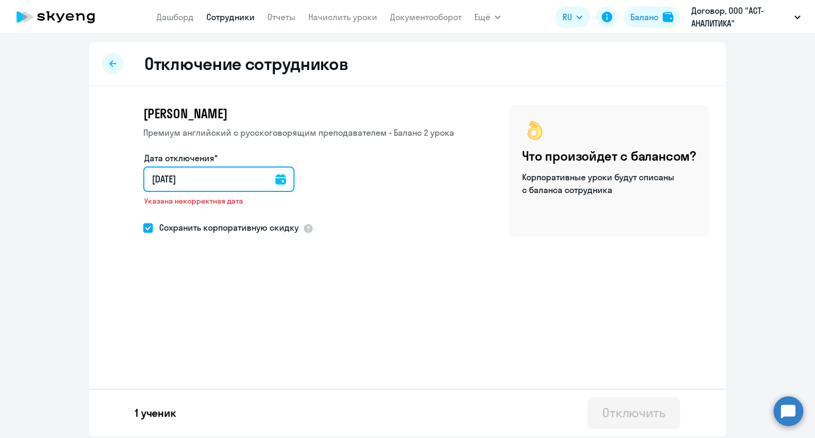
type input "[DATE]"
click at [160, 175] on input "[DATE]" at bounding box center [220, 179] width 155 height 25
type input "00.92.025"
type input "[DATE]"
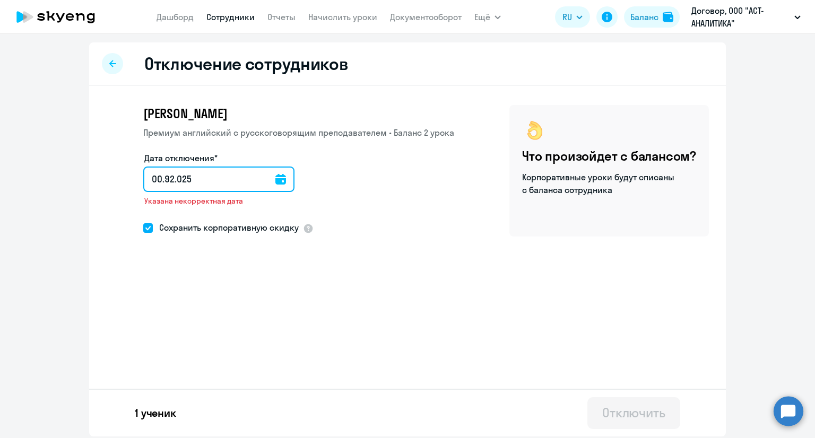
type input "[DATE]"
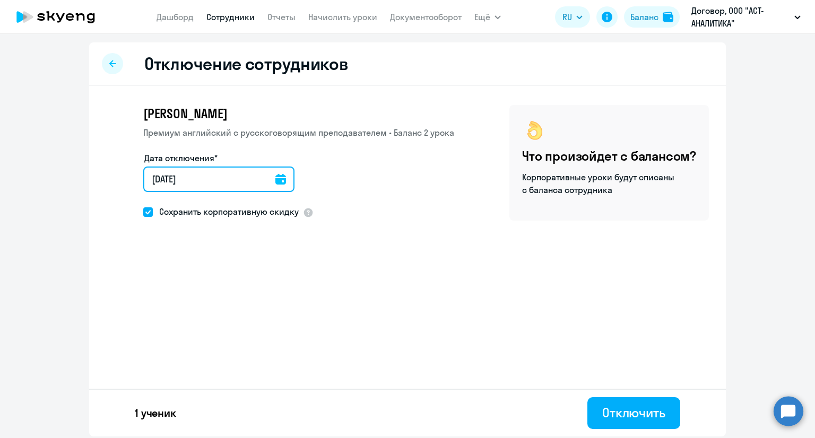
type input "[DATE]"
click at [152, 212] on span at bounding box center [148, 212] width 10 height 10
click at [143, 212] on input "Сохранить корпоративную скидку" at bounding box center [143, 212] width 1 height 1
checkbox input "false"
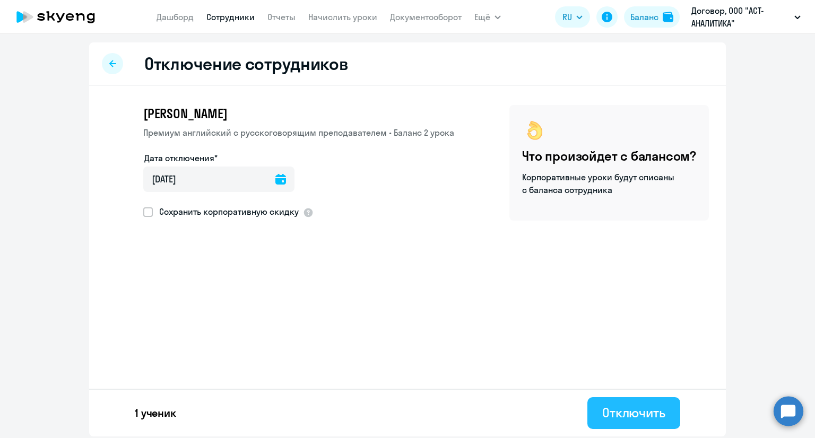
click at [623, 418] on div "Отключить" at bounding box center [633, 412] width 63 height 17
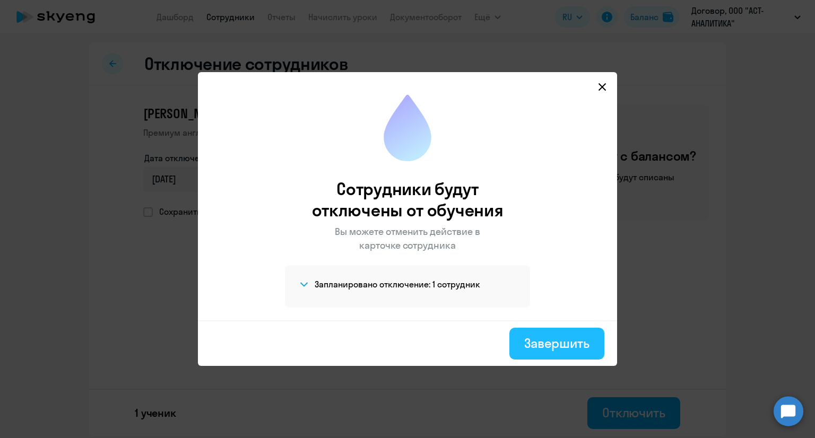
click at [569, 335] on div "Завершить" at bounding box center [556, 343] width 65 height 17
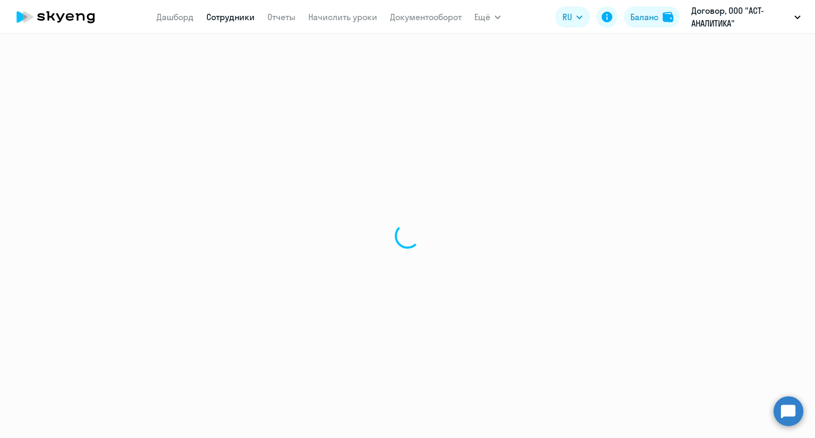
select select "30"
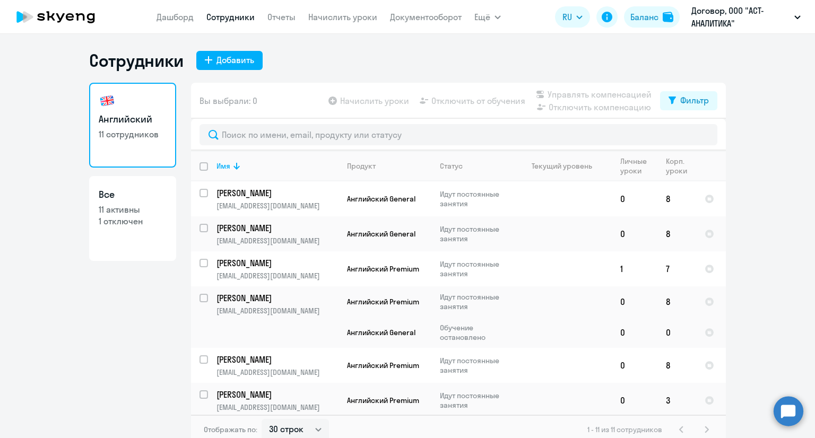
click at [72, 321] on ng-component "Сотрудники Добавить Английский 11 сотрудников Все 11 активны 1 отключен Вы выбр…" at bounding box center [407, 247] width 815 height 395
click at [245, 20] on link "Сотрудники" at bounding box center [230, 17] width 48 height 11
click at [335, 18] on link "Начислить уроки" at bounding box center [342, 17] width 69 height 11
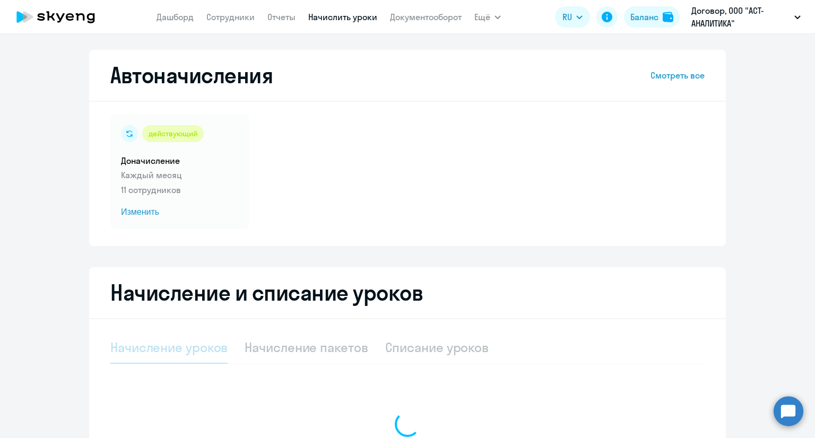
select select "10"
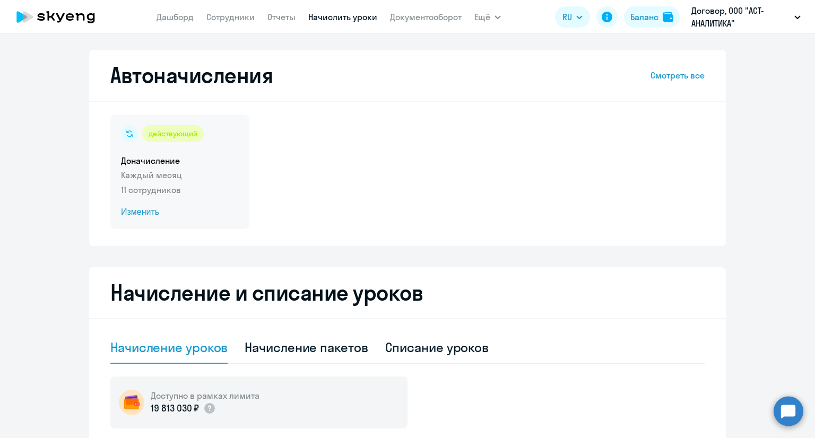
click at [142, 220] on div "действующий Доначисление Каждый месяц 11 сотрудников Изменить" at bounding box center [179, 172] width 139 height 115
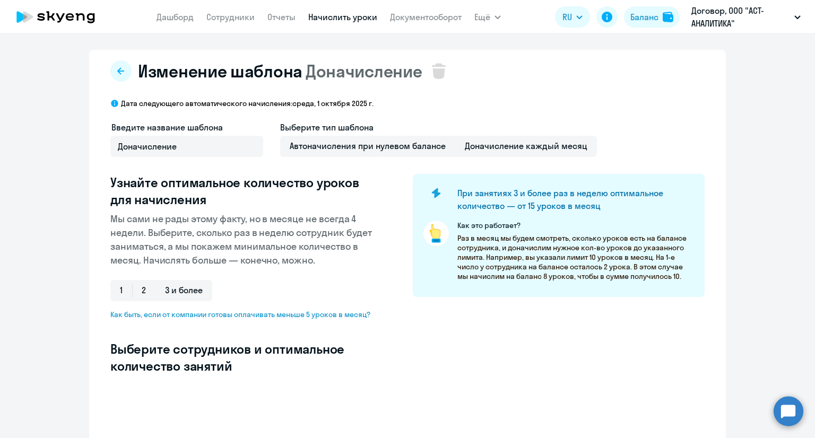
select select "10"
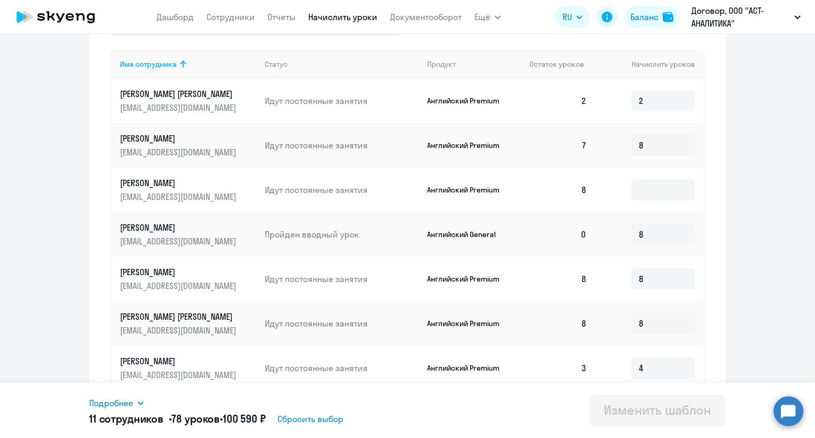
scroll to position [372, 0]
click at [650, 184] on input at bounding box center [663, 189] width 64 height 21
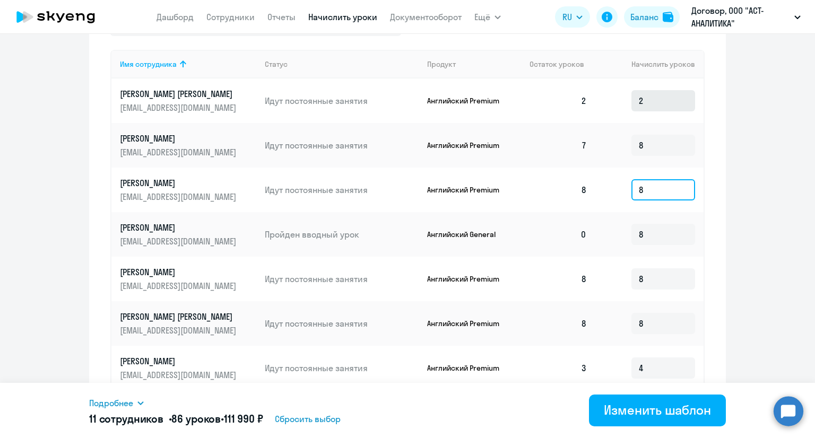
type input "8"
click at [666, 101] on input "2" at bounding box center [663, 100] width 64 height 21
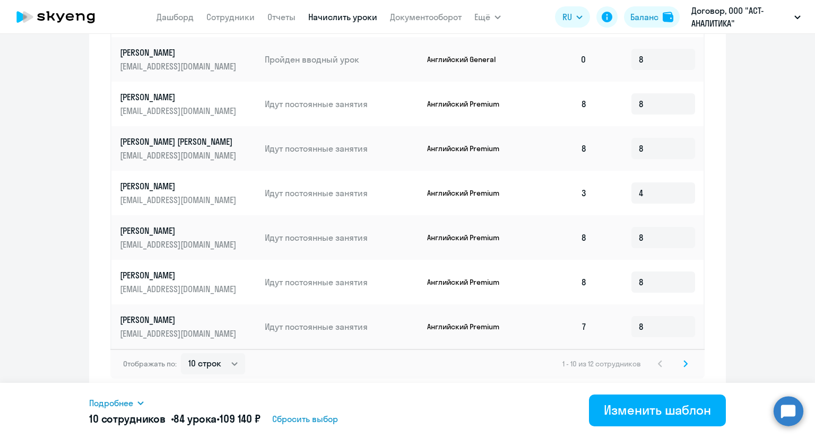
scroll to position [547, 0]
click at [652, 240] on input "8" at bounding box center [663, 237] width 64 height 21
type input "6"
click at [683, 363] on icon at bounding box center [685, 363] width 4 height 7
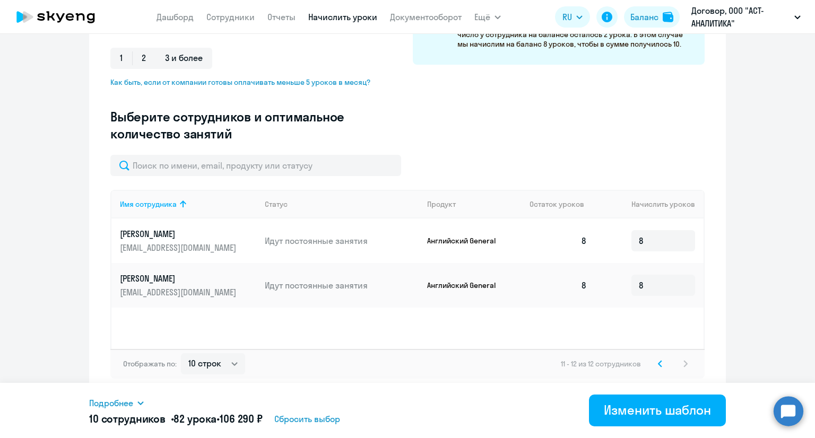
scroll to position [232, 0]
click at [640, 402] on div "Изменить шаблон" at bounding box center [657, 410] width 107 height 17
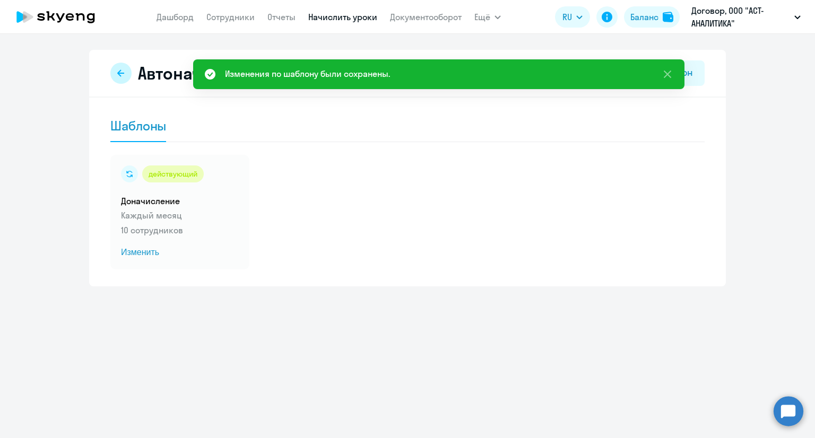
click at [119, 73] on icon at bounding box center [120, 72] width 7 height 7
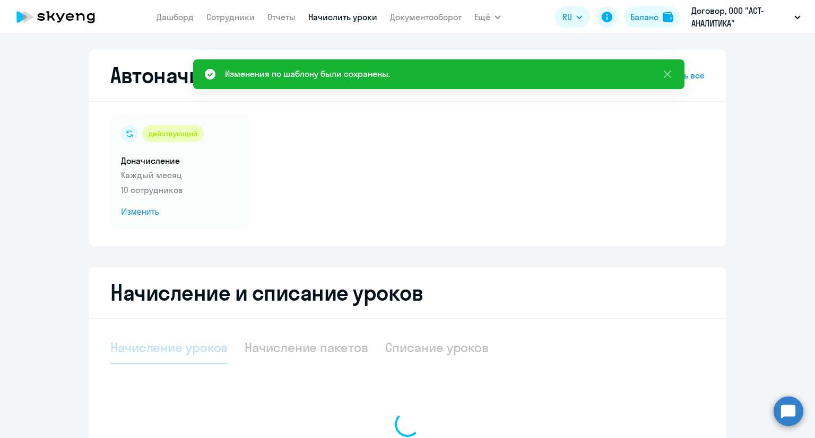
select select "10"
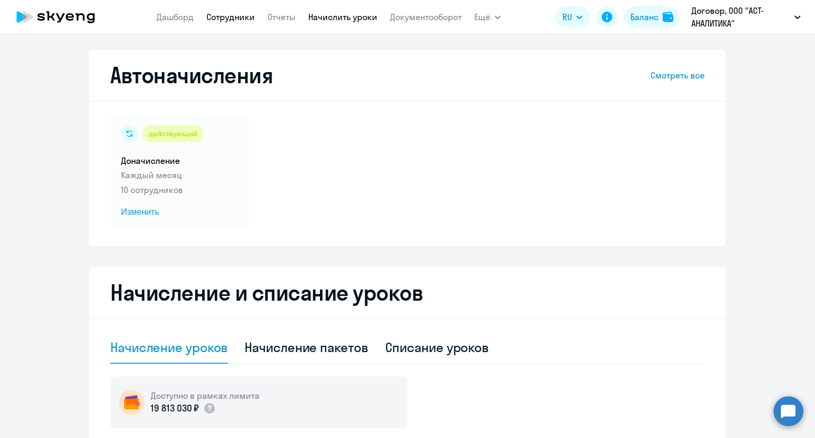
click at [221, 14] on link "Сотрудники" at bounding box center [230, 17] width 48 height 11
select select "30"
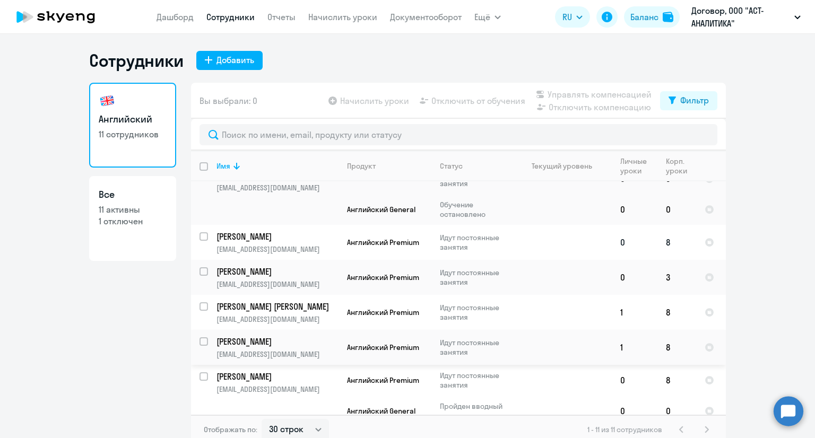
scroll to position [123, 0]
click at [405, 344] on span "Английский Premium" at bounding box center [383, 348] width 72 height 10
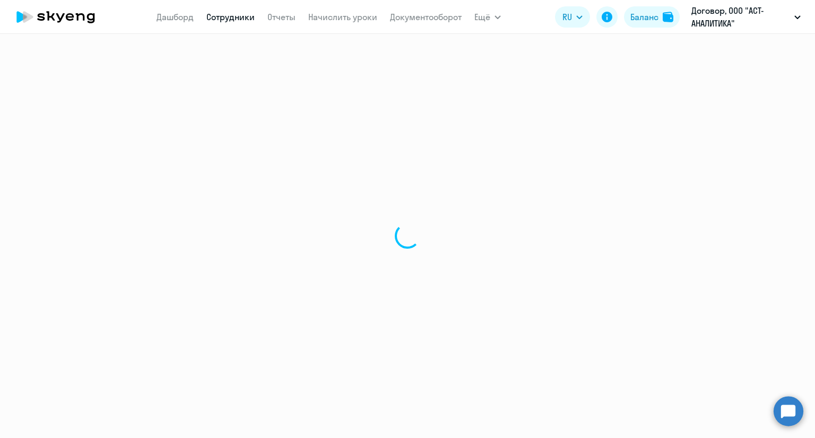
select select "english"
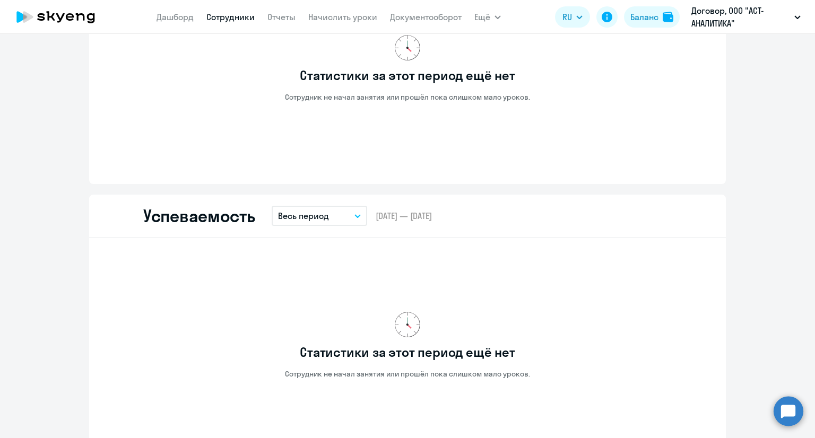
scroll to position [688, 0]
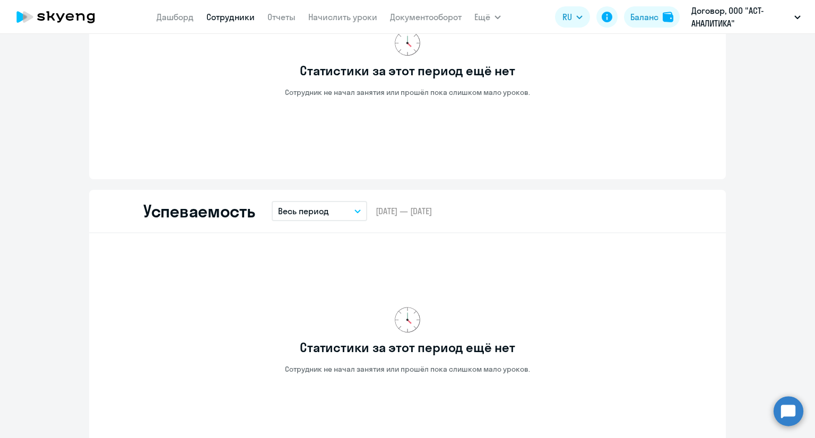
click at [177, 23] on app-menu-item-link "Дашборд" at bounding box center [174, 17] width 37 height 13
click at [178, 11] on app-menu-item-link "Дашборд" at bounding box center [174, 17] width 37 height 13
click at [178, 18] on link "Дашборд" at bounding box center [174, 17] width 37 height 11
select select "30"
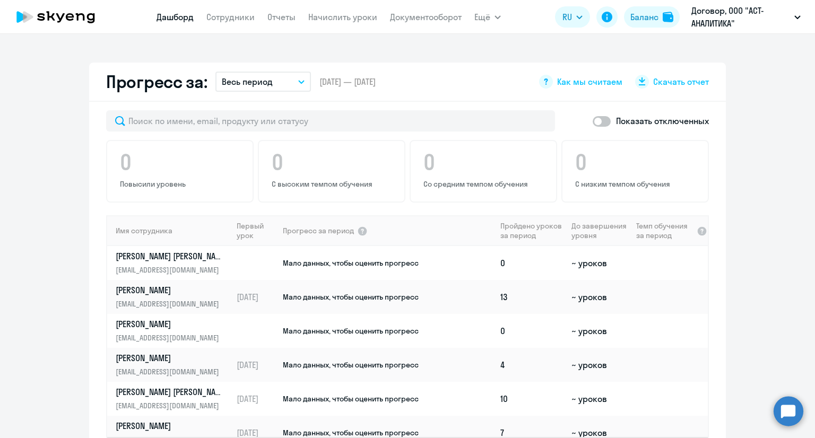
scroll to position [582, 0]
